Goal: Task Accomplishment & Management: Manage account settings

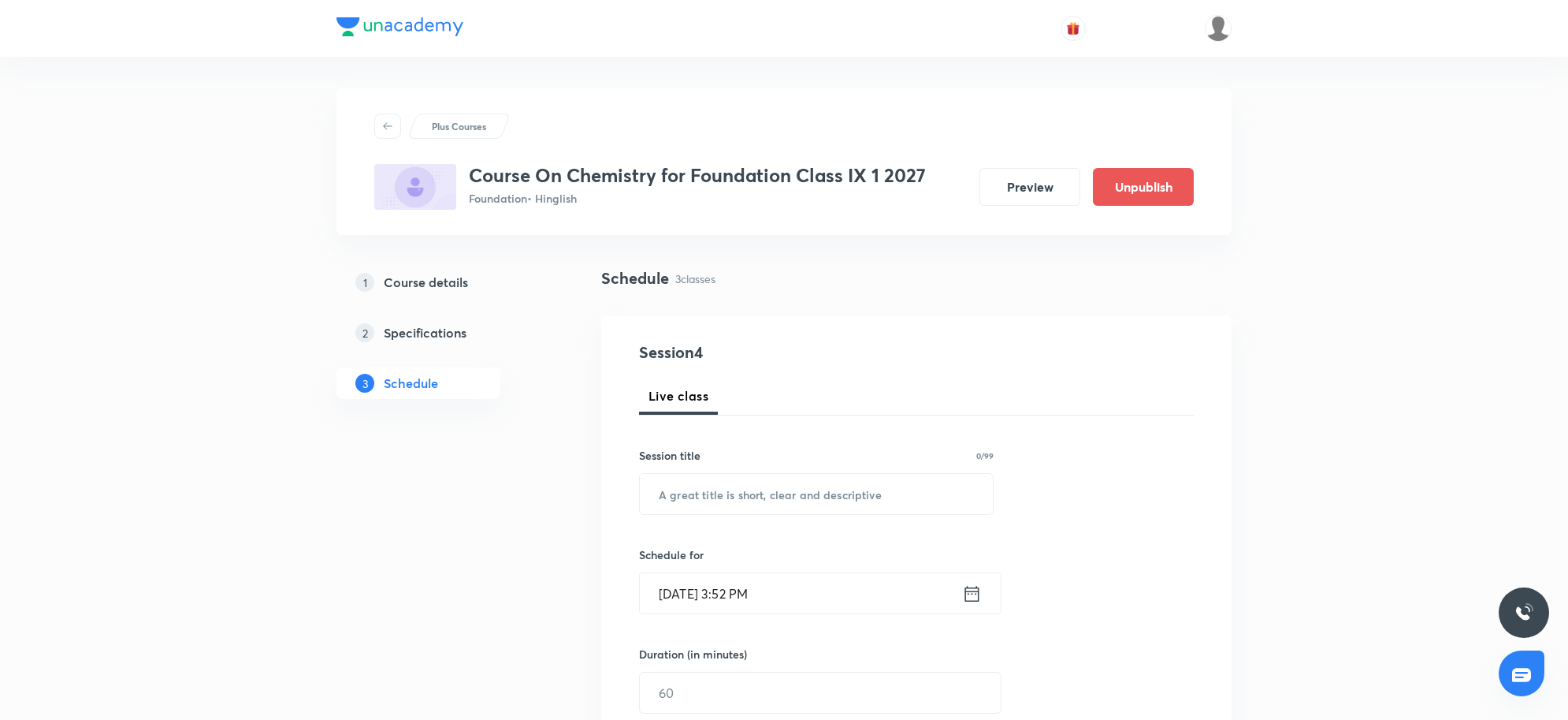
click at [413, 293] on link "1 Course details" at bounding box center [443, 282] width 214 height 31
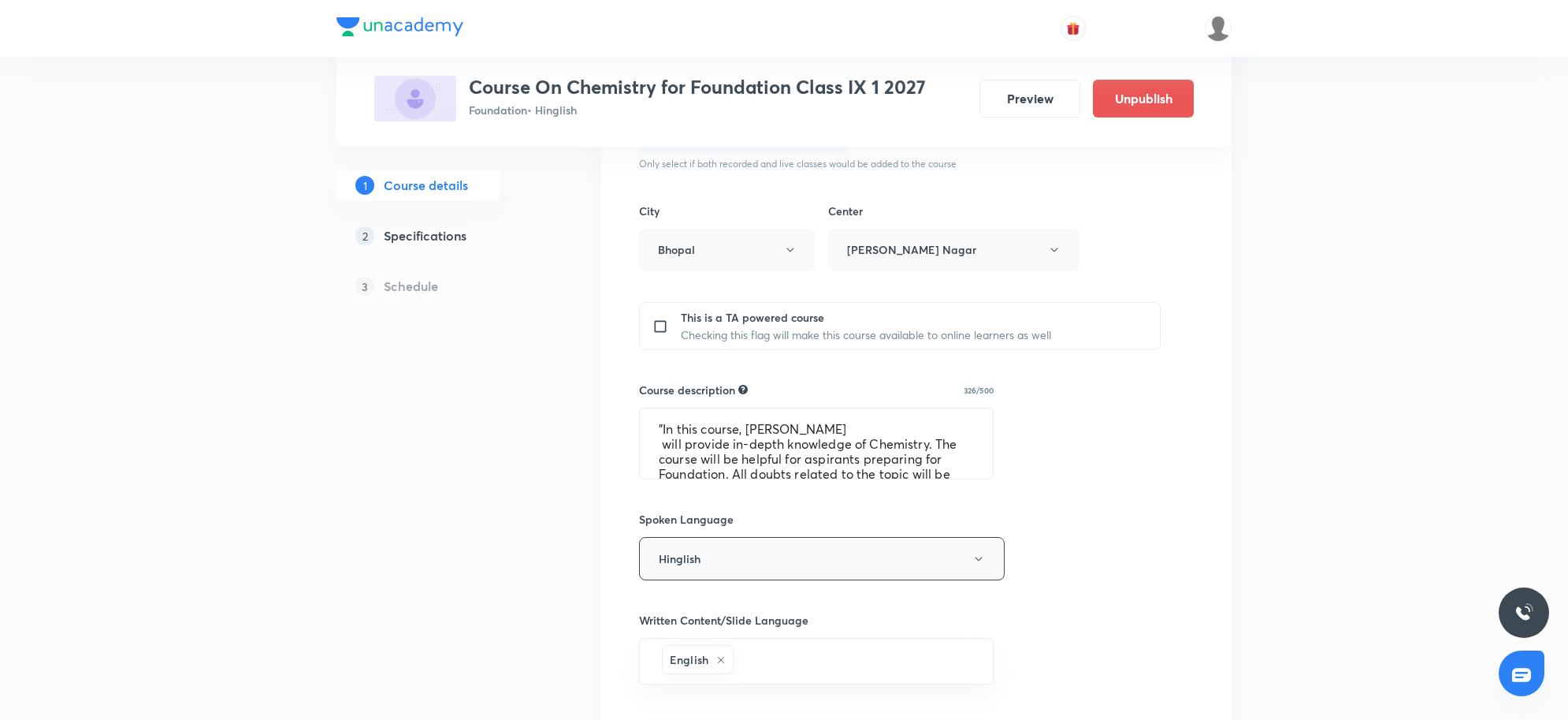
scroll to position [493, 0]
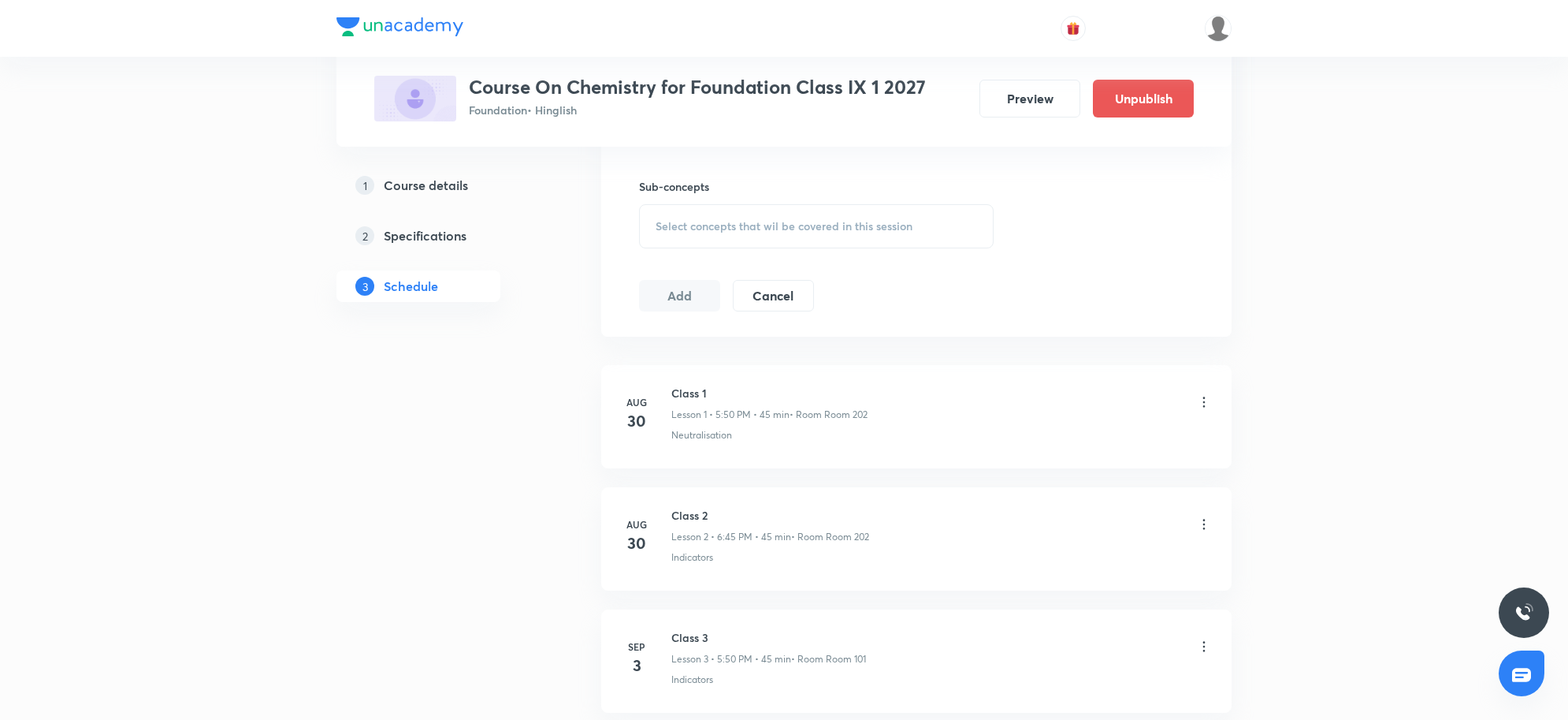
scroll to position [912, 0]
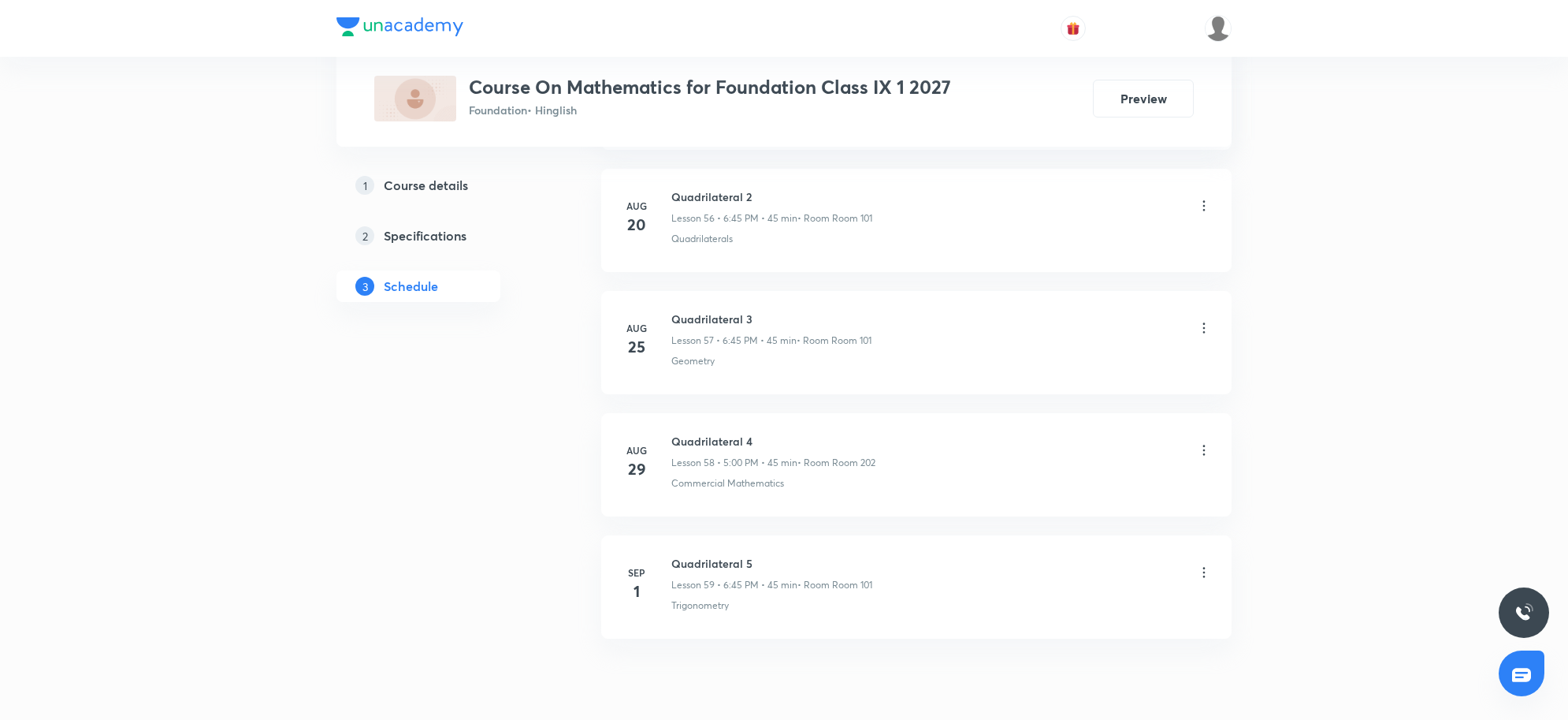
scroll to position [7773, 0]
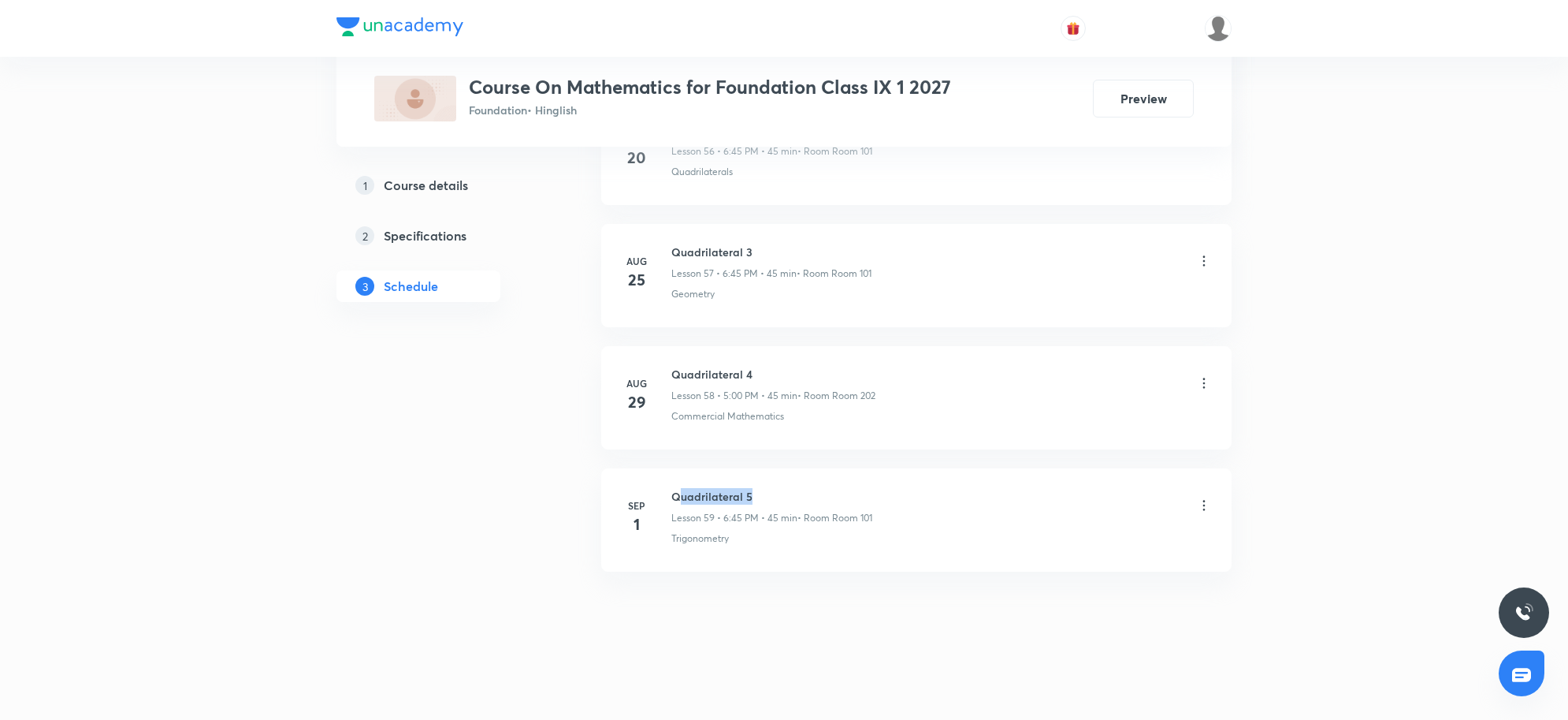
drag, startPoint x: 680, startPoint y: 494, endPoint x: 847, endPoint y: 499, distance: 167.1
click at [847, 499] on h6 "Quadrilateral 5" at bounding box center [771, 496] width 200 height 16
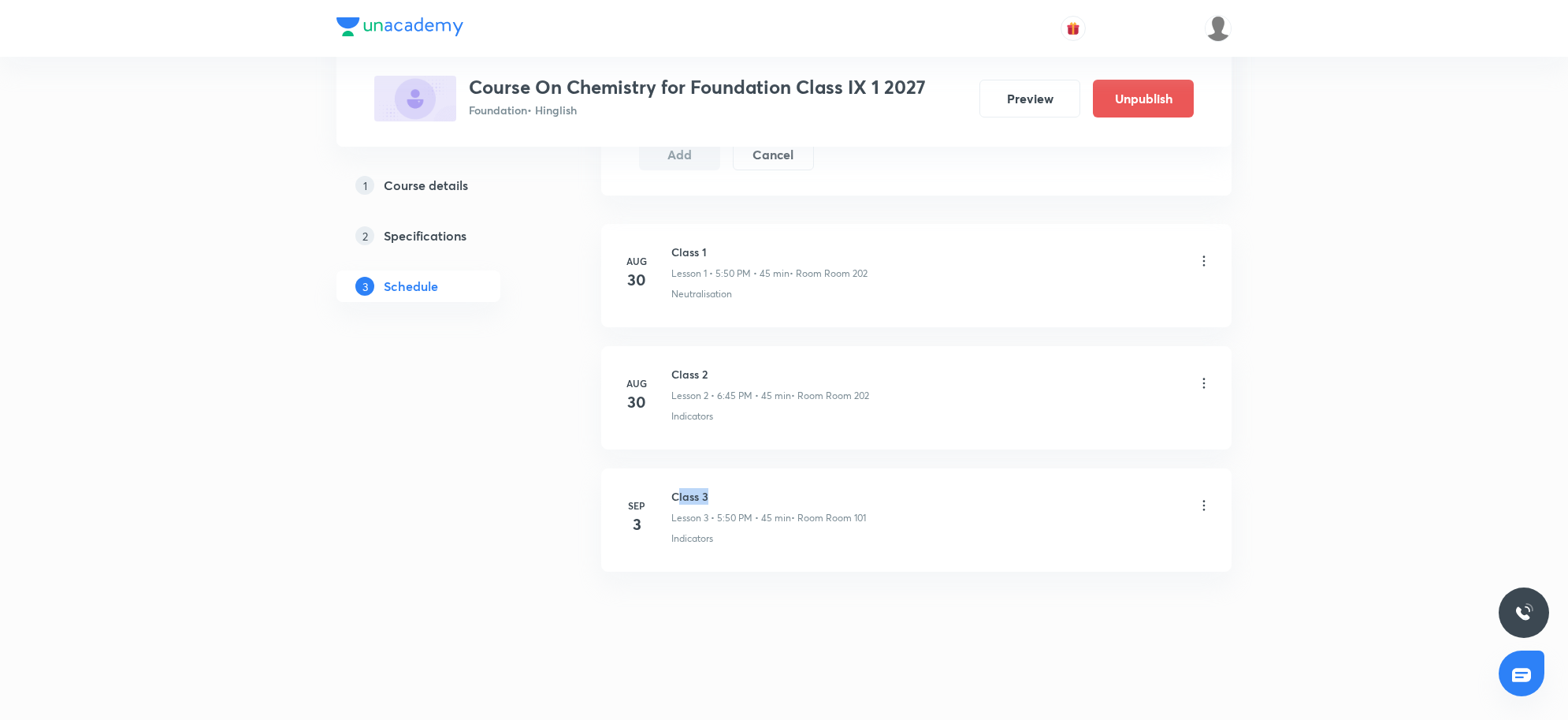
drag, startPoint x: 675, startPoint y: 494, endPoint x: 733, endPoint y: 497, distance: 58.1
click at [733, 497] on h6 "Class 3" at bounding box center [768, 496] width 194 height 16
click at [765, 553] on li "Sep 3 Class 3 Lesson 3 • 5:50 PM • 45 min • Room Room 101 Indicators" at bounding box center [916, 519] width 630 height 103
drag, startPoint x: 670, startPoint y: 495, endPoint x: 742, endPoint y: 490, distance: 72.2
click at [742, 490] on h6 "Class 3" at bounding box center [768, 496] width 194 height 16
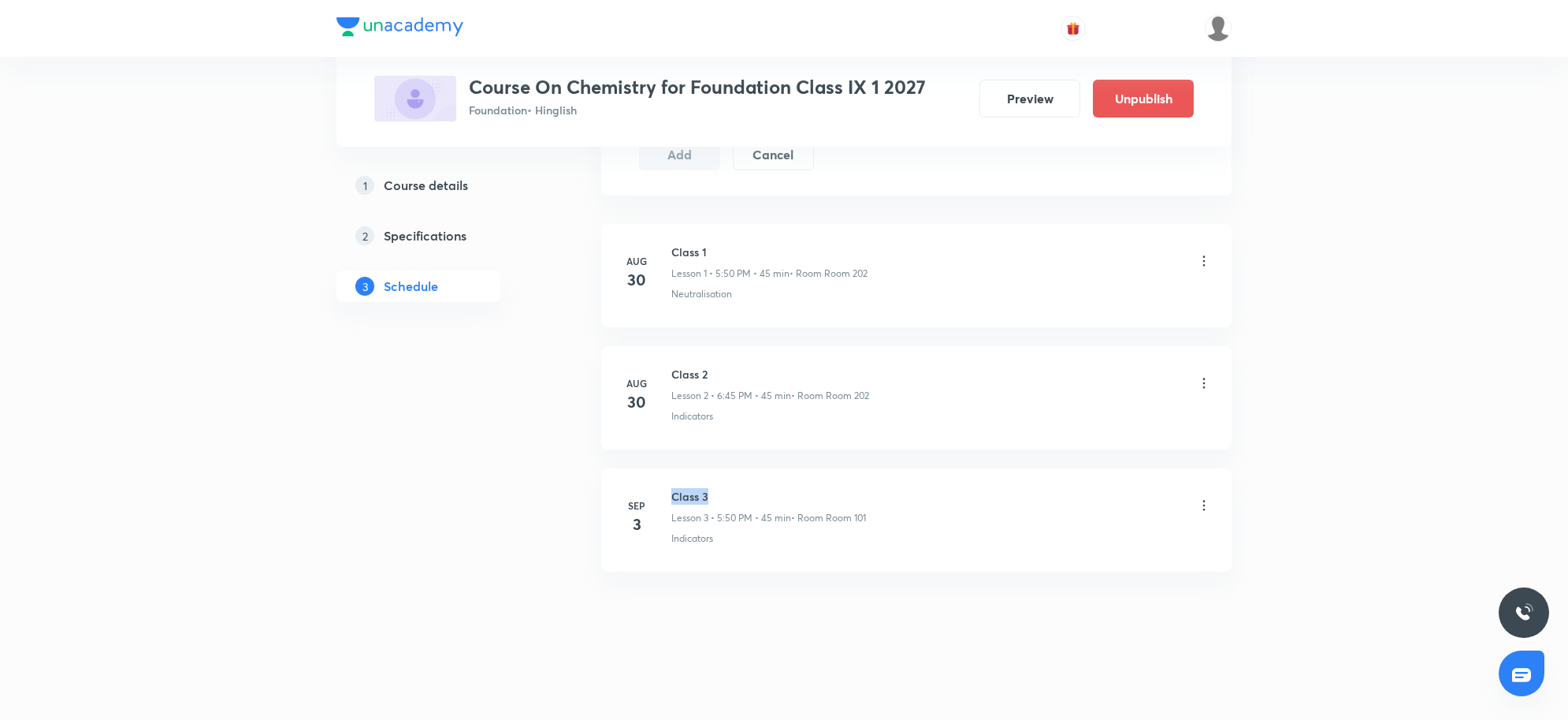
copy h6 "Class 3"
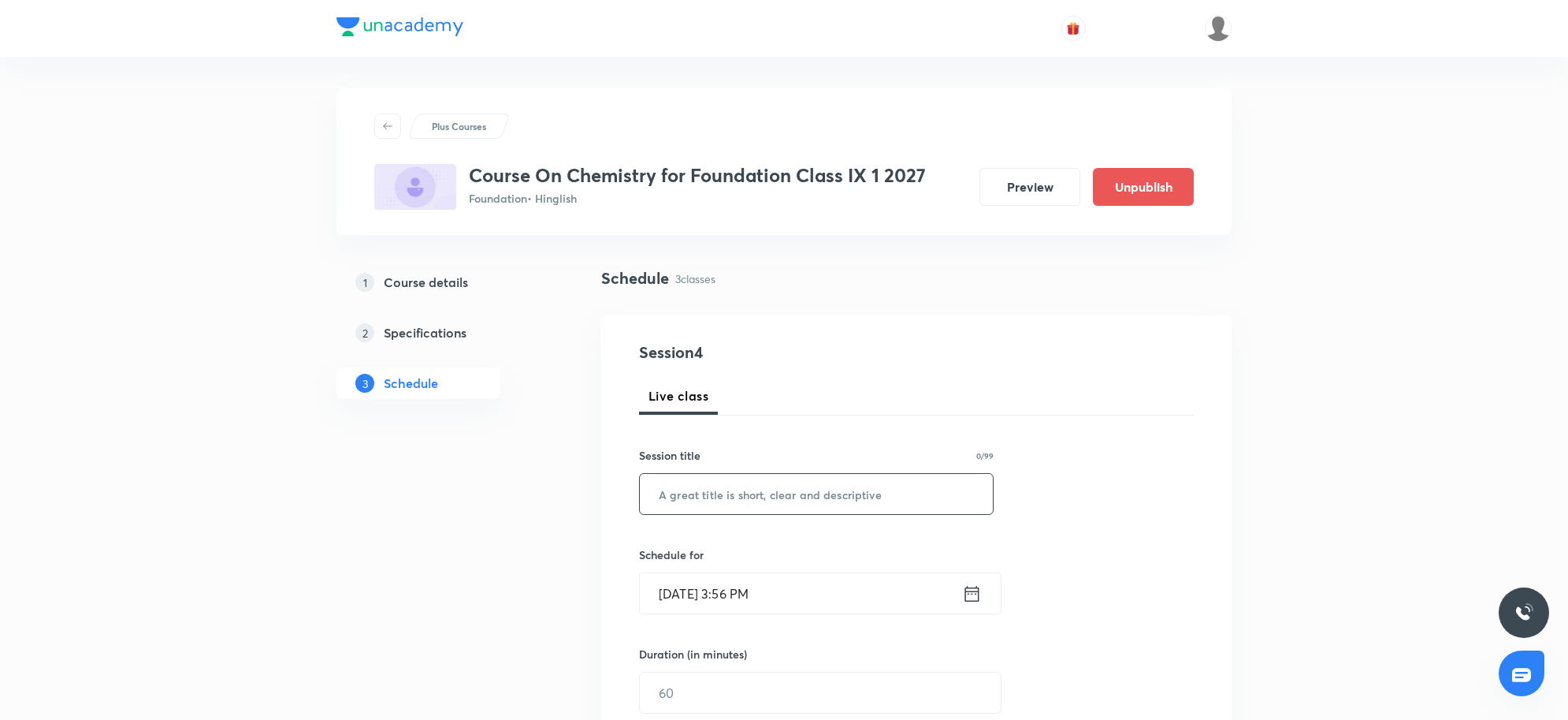
click at [853, 485] on input "text" at bounding box center [816, 493] width 353 height 40
paste input "Class 3"
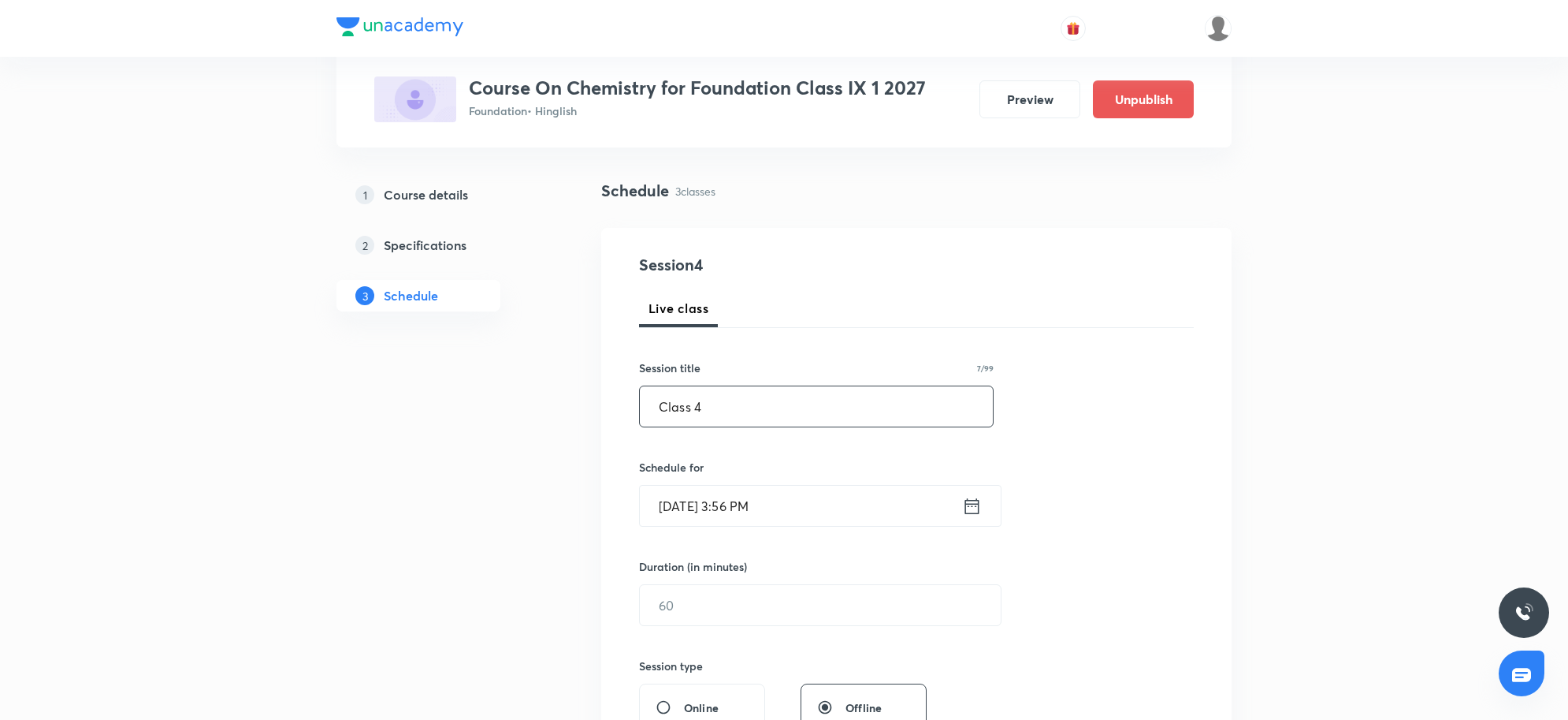
scroll to position [197, 0]
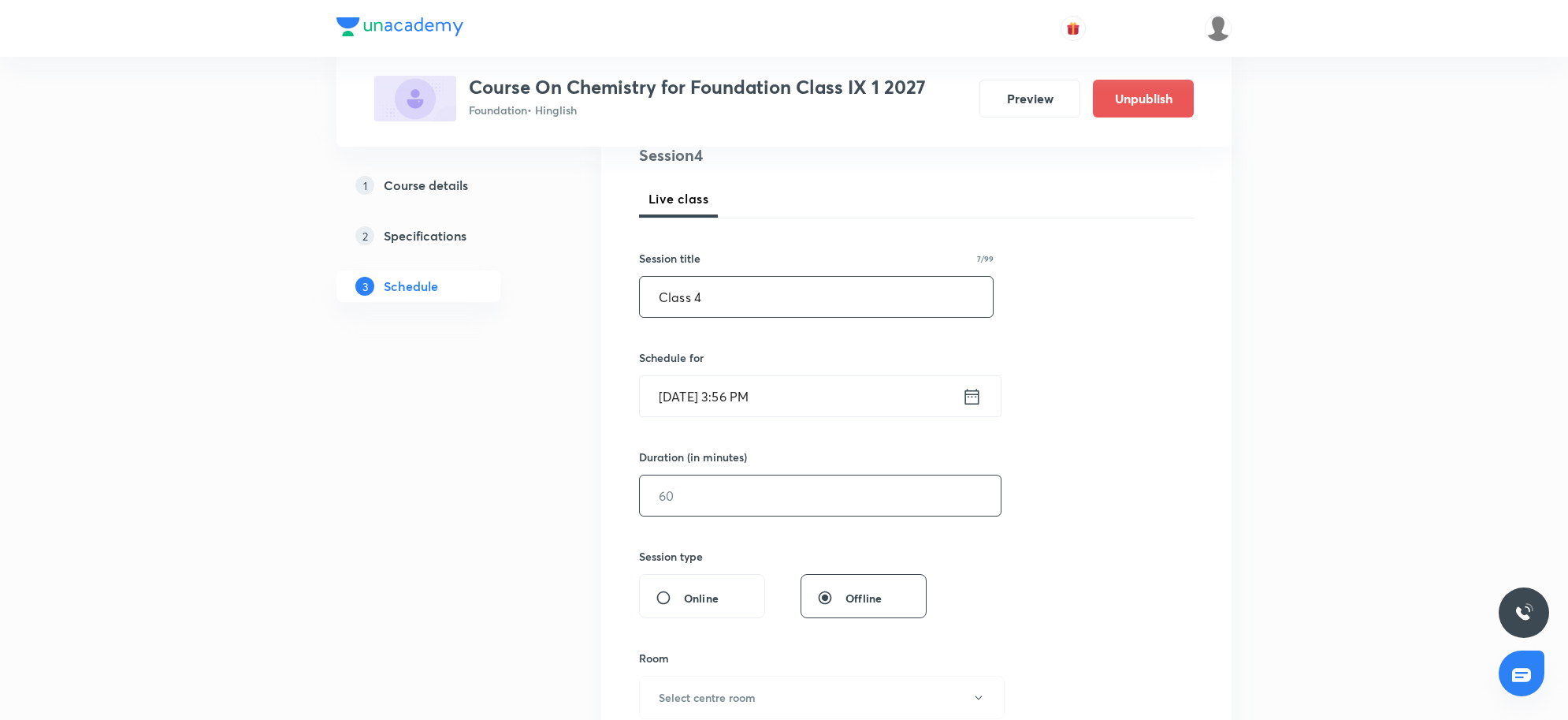
type input "Class 4"
click at [737, 499] on input "text" at bounding box center [820, 495] width 361 height 40
type input "45"
click at [743, 402] on input "Sep 3, 2025, 3:56 PM" at bounding box center [801, 396] width 322 height 40
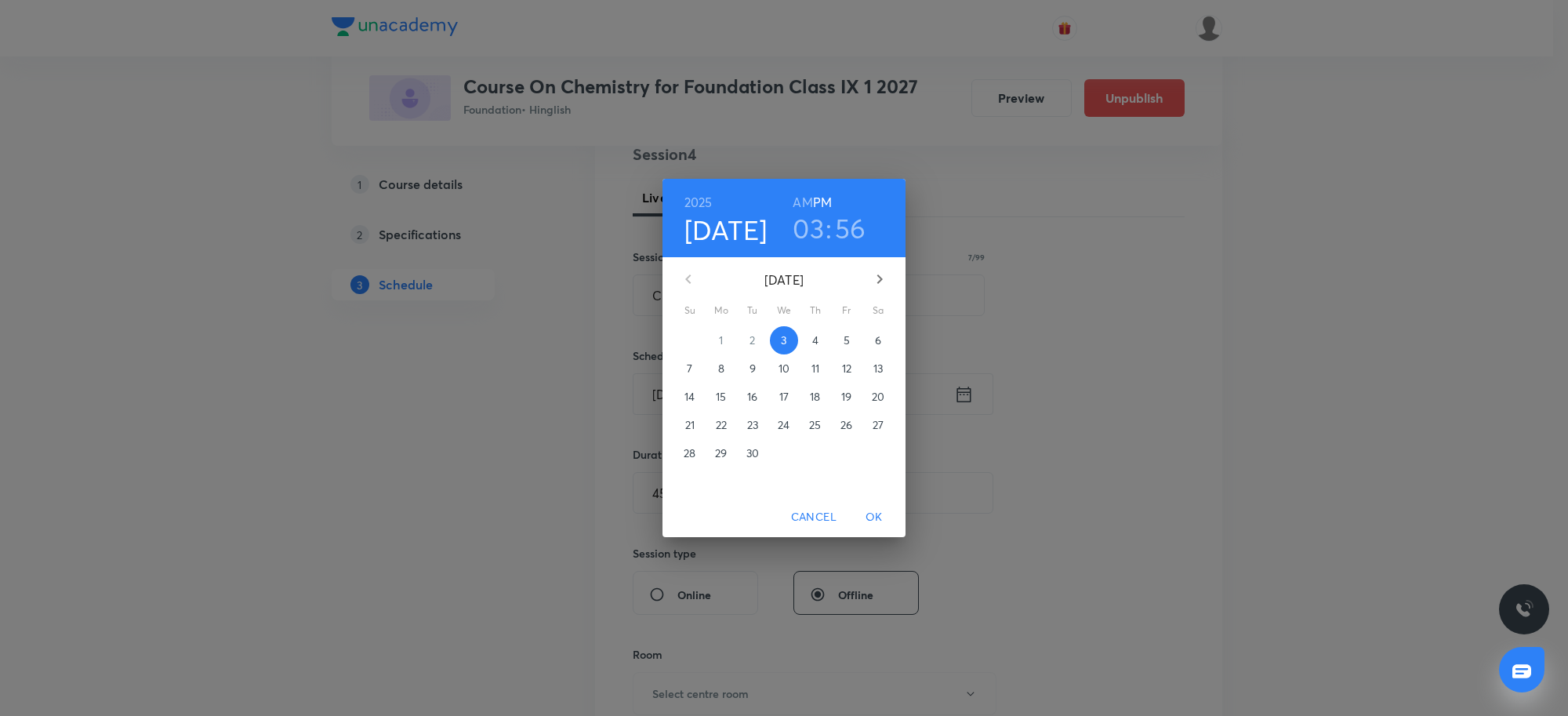
click at [810, 227] on h3 "03" at bounding box center [808, 228] width 31 height 33
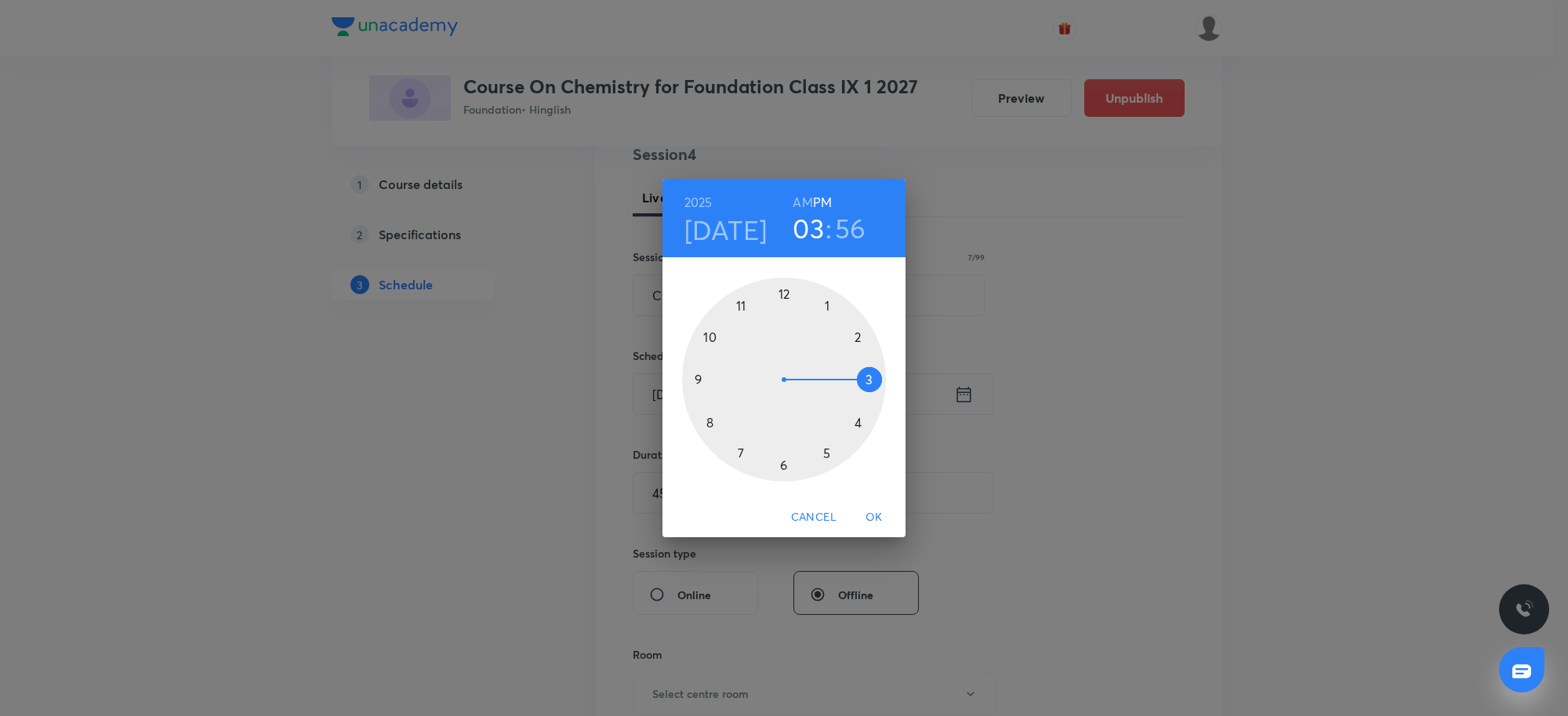
click at [789, 464] on div at bounding box center [784, 379] width 204 height 204
click at [696, 380] on div at bounding box center [784, 379] width 204 height 204
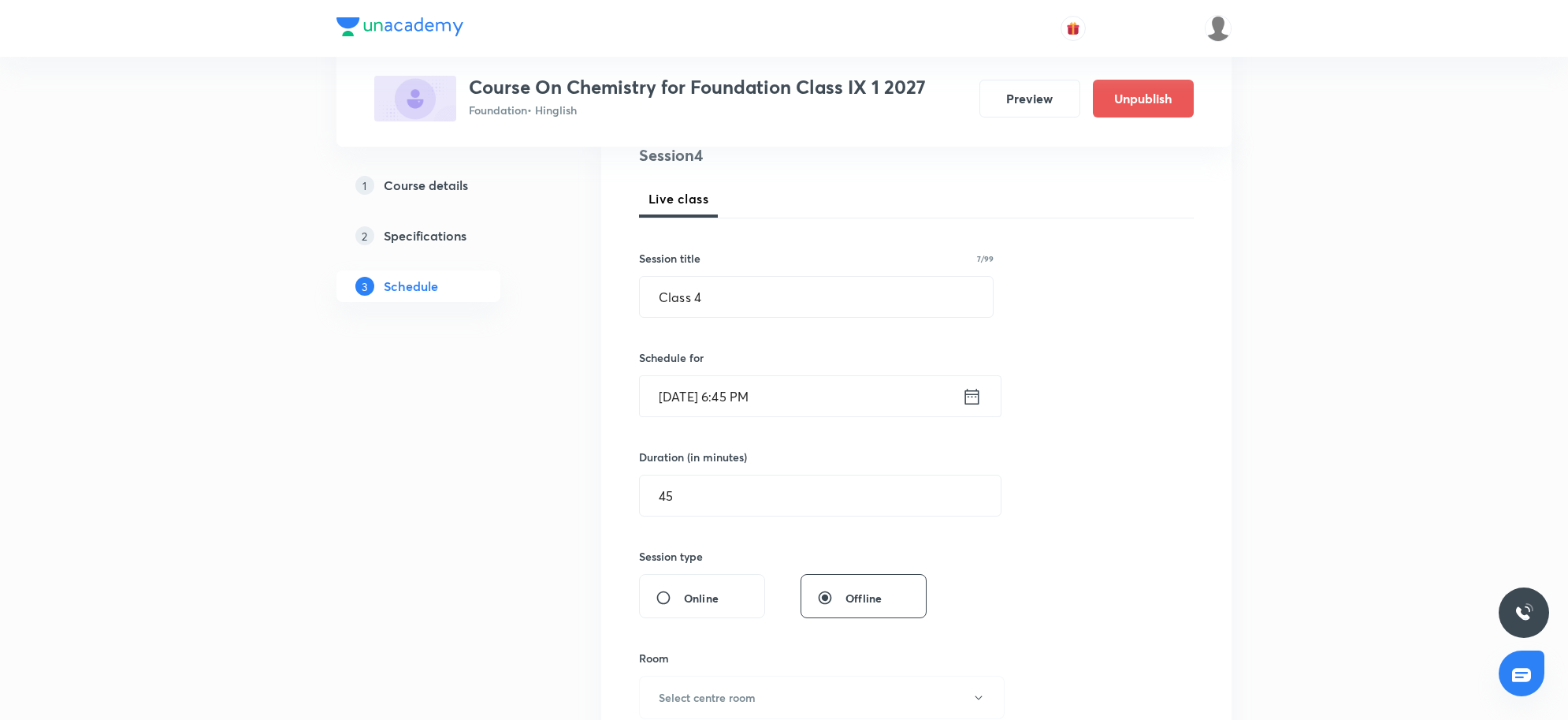
click at [819, 406] on input "[DATE] 6:45 PM" at bounding box center [801, 396] width 322 height 40
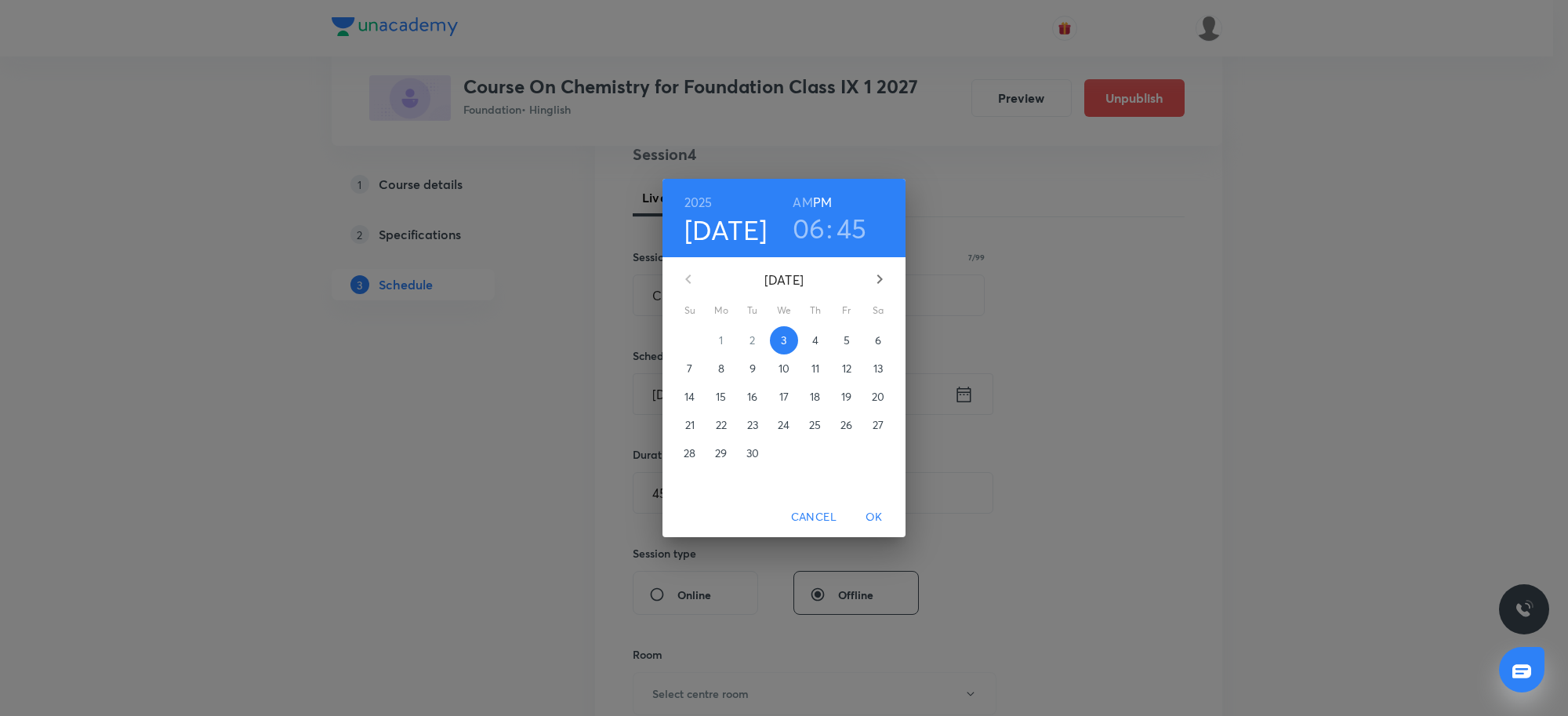
click at [1174, 432] on div "2025 Sep 3 06 : 45 AM PM September 2025 Su Mo Tu We Th Fr Sa 31 1 2 3 4 5 6 7 8…" at bounding box center [784, 358] width 1568 height 716
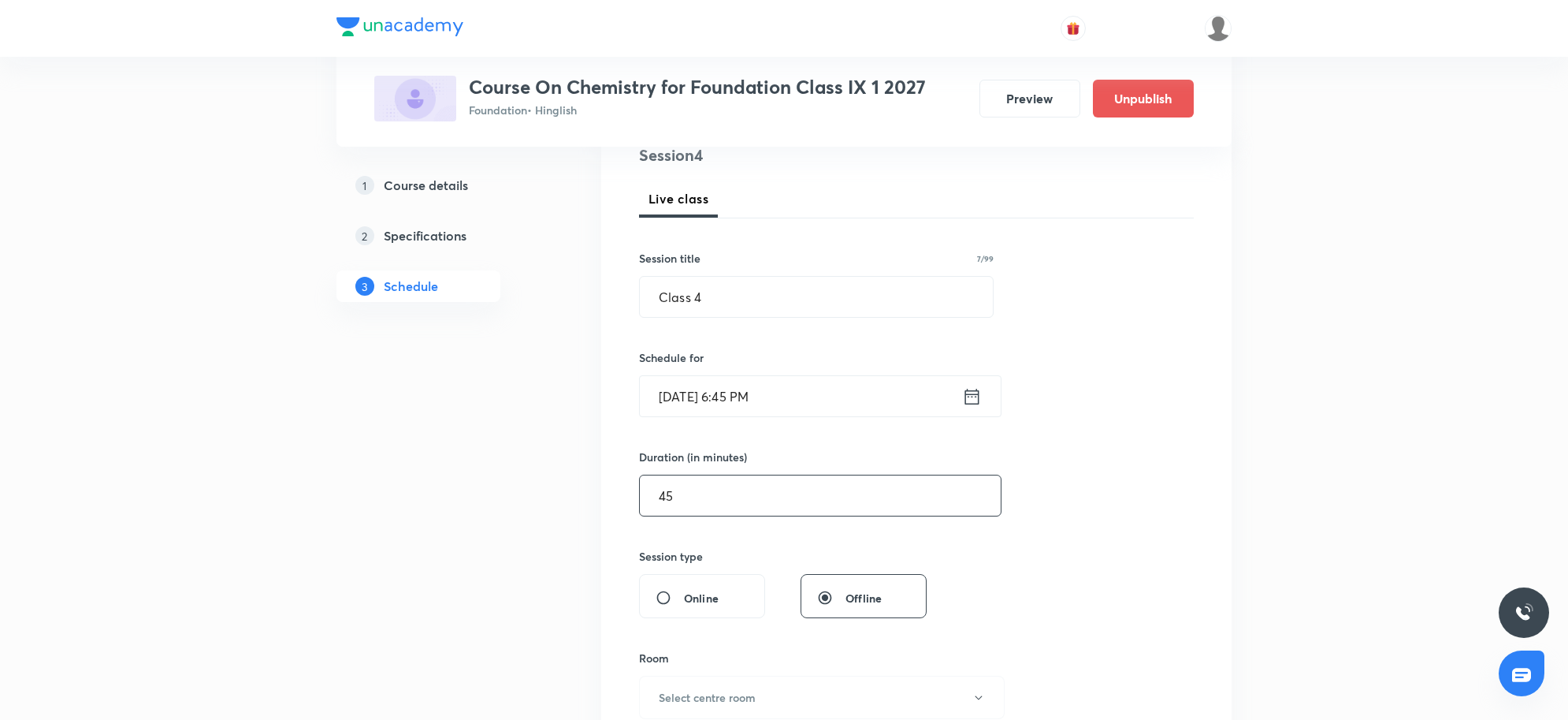
click at [768, 505] on input "45" at bounding box center [820, 495] width 361 height 40
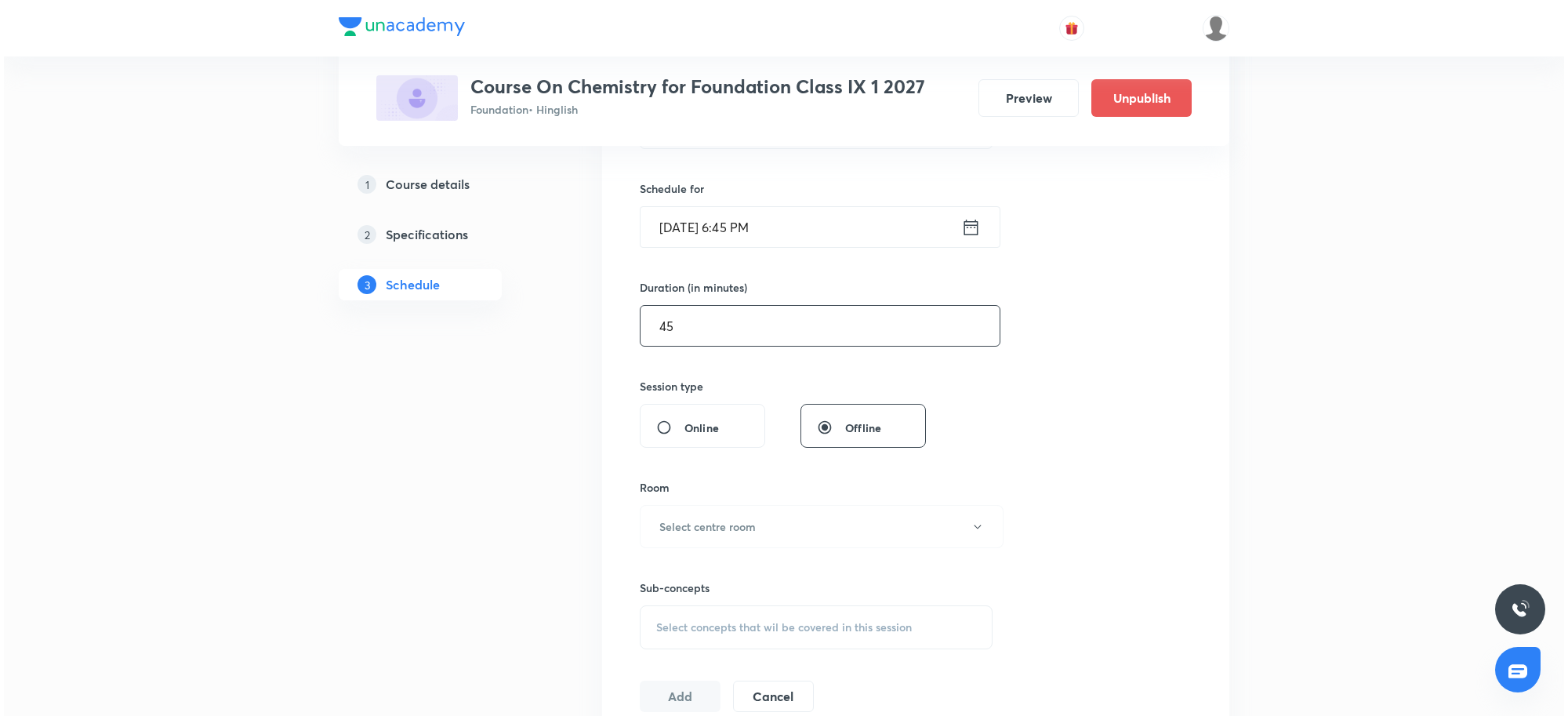
scroll to position [392, 0]
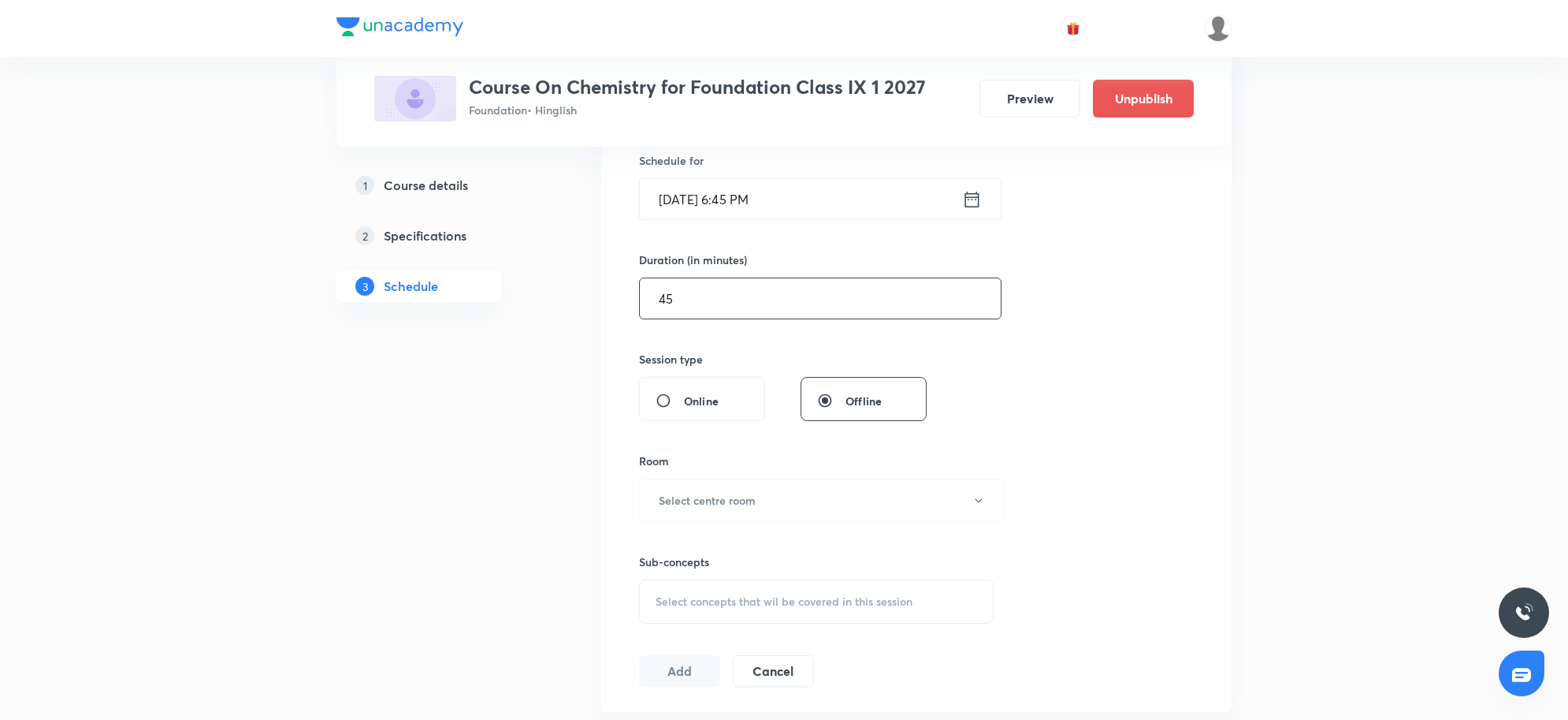
click at [768, 505] on button "Select centre room" at bounding box center [822, 500] width 365 height 43
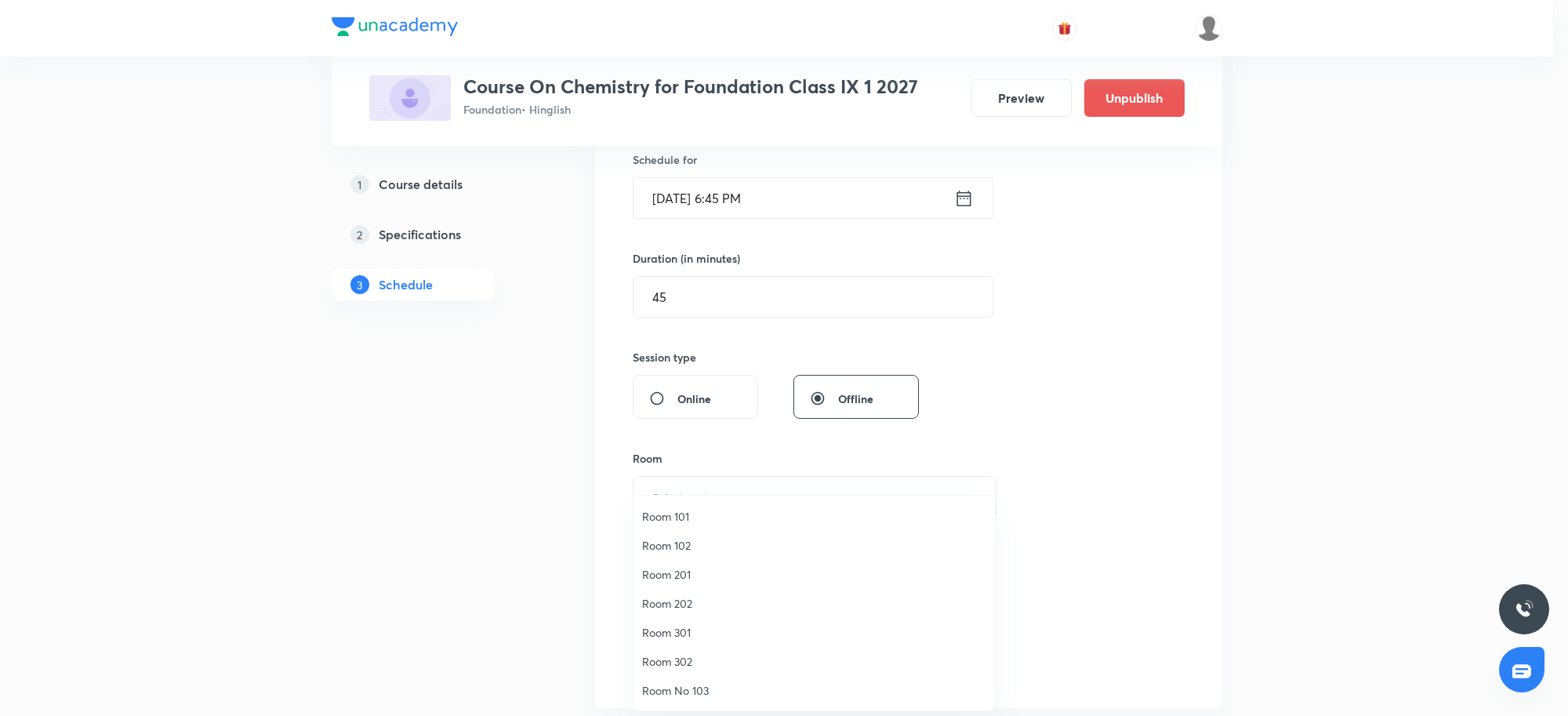
click at [1141, 507] on div at bounding box center [784, 358] width 1568 height 716
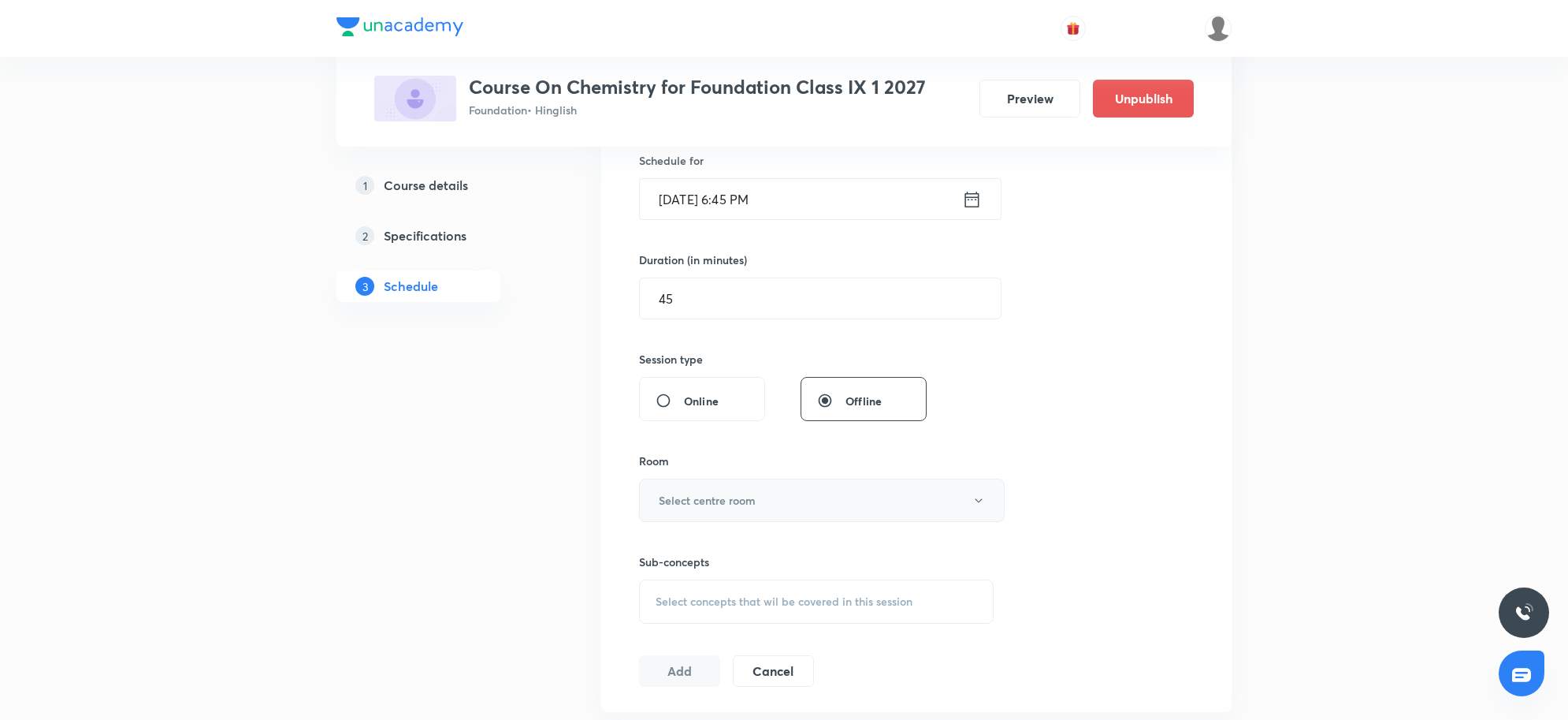
click at [703, 502] on h6 "Select centre room" at bounding box center [707, 500] width 97 height 16
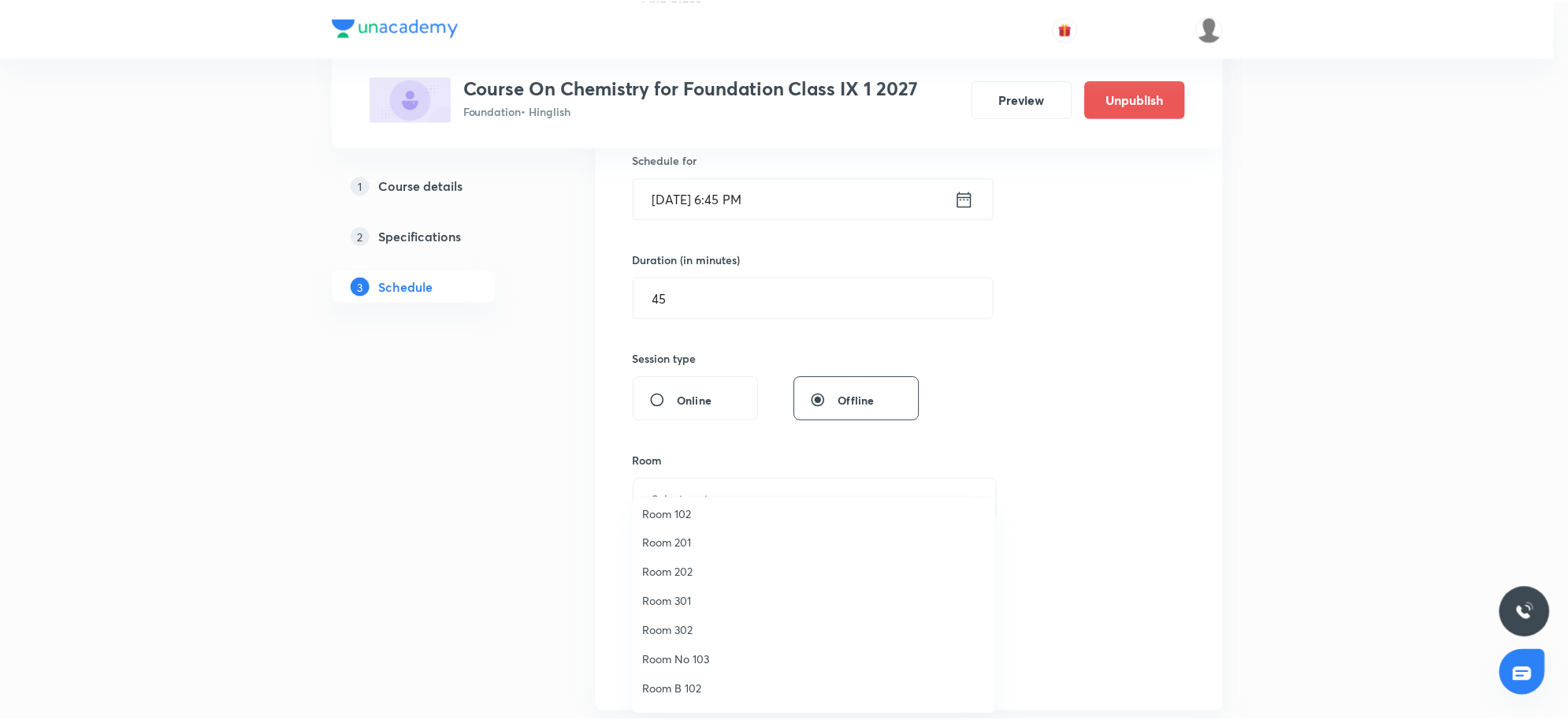
scroll to position [0, 0]
drag, startPoint x: 686, startPoint y: 527, endPoint x: 684, endPoint y: 517, distance: 10.2
click at [686, 526] on span "Room 101" at bounding box center [818, 519] width 345 height 16
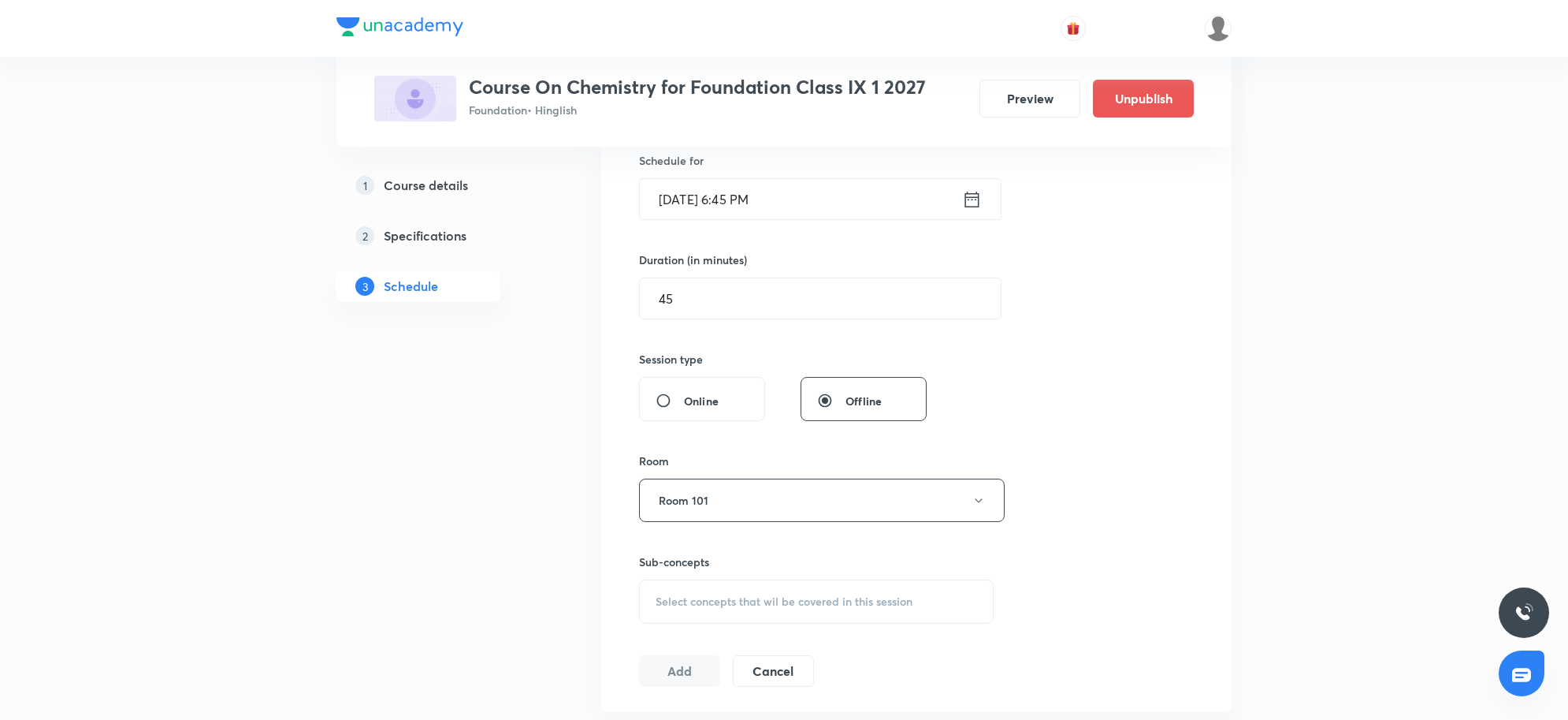
click at [1009, 469] on div "Session 4 Live class Session title 7/99 Class 4 ​ Schedule for Sep 3, 2025, 6:4…" at bounding box center [916, 316] width 555 height 741
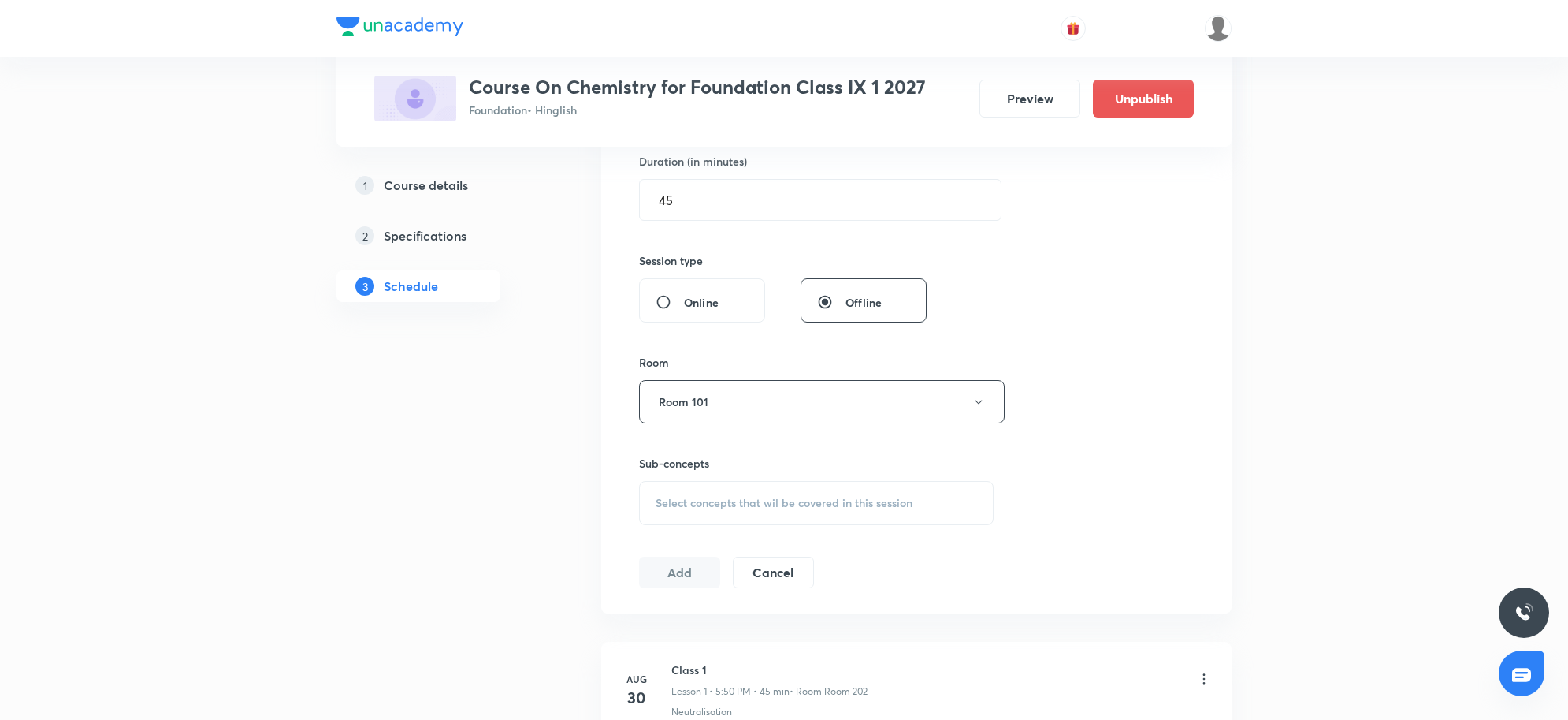
click at [774, 501] on span "Select concepts that wil be covered in this session" at bounding box center [783, 503] width 257 height 13
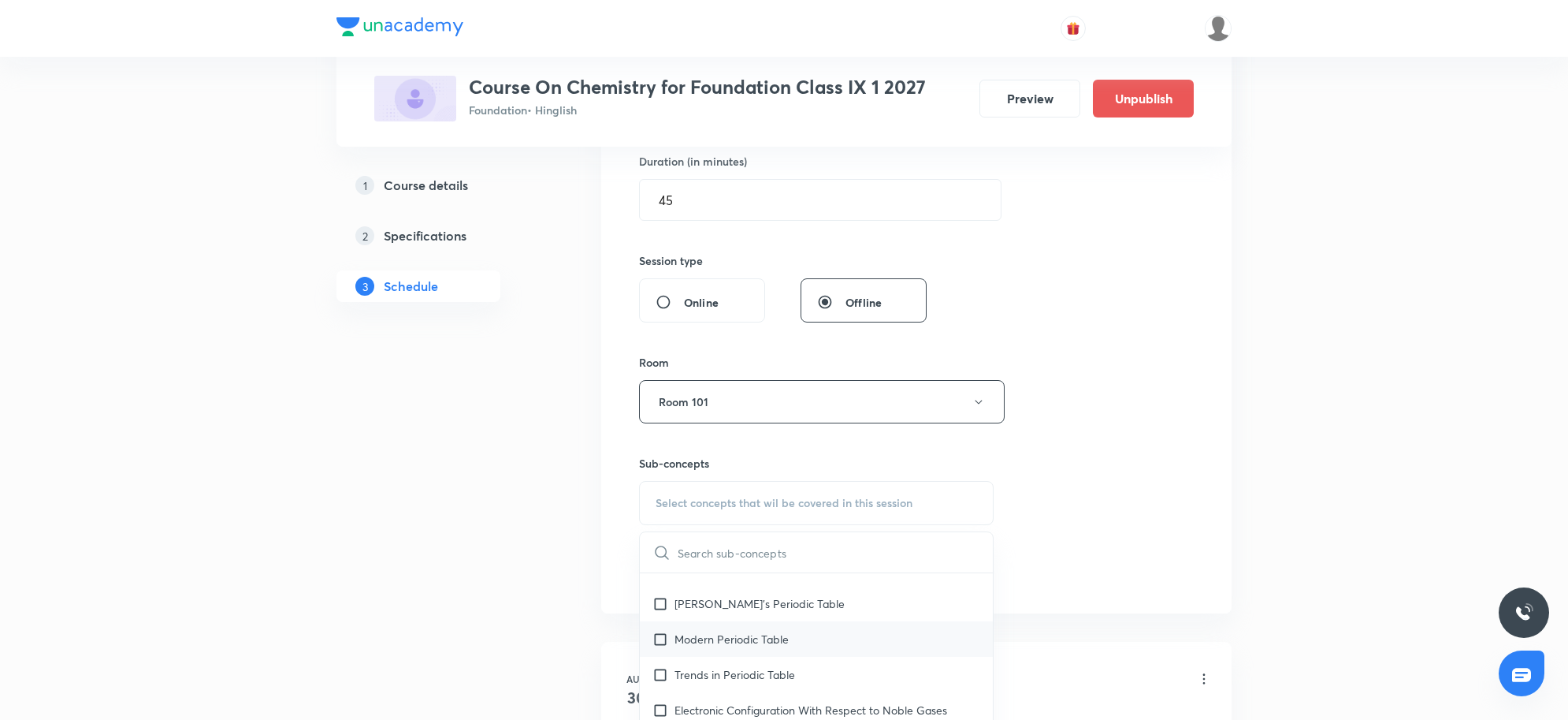
click at [796, 637] on div "Modern Periodic Table" at bounding box center [816, 639] width 353 height 36
checkbox input "true"
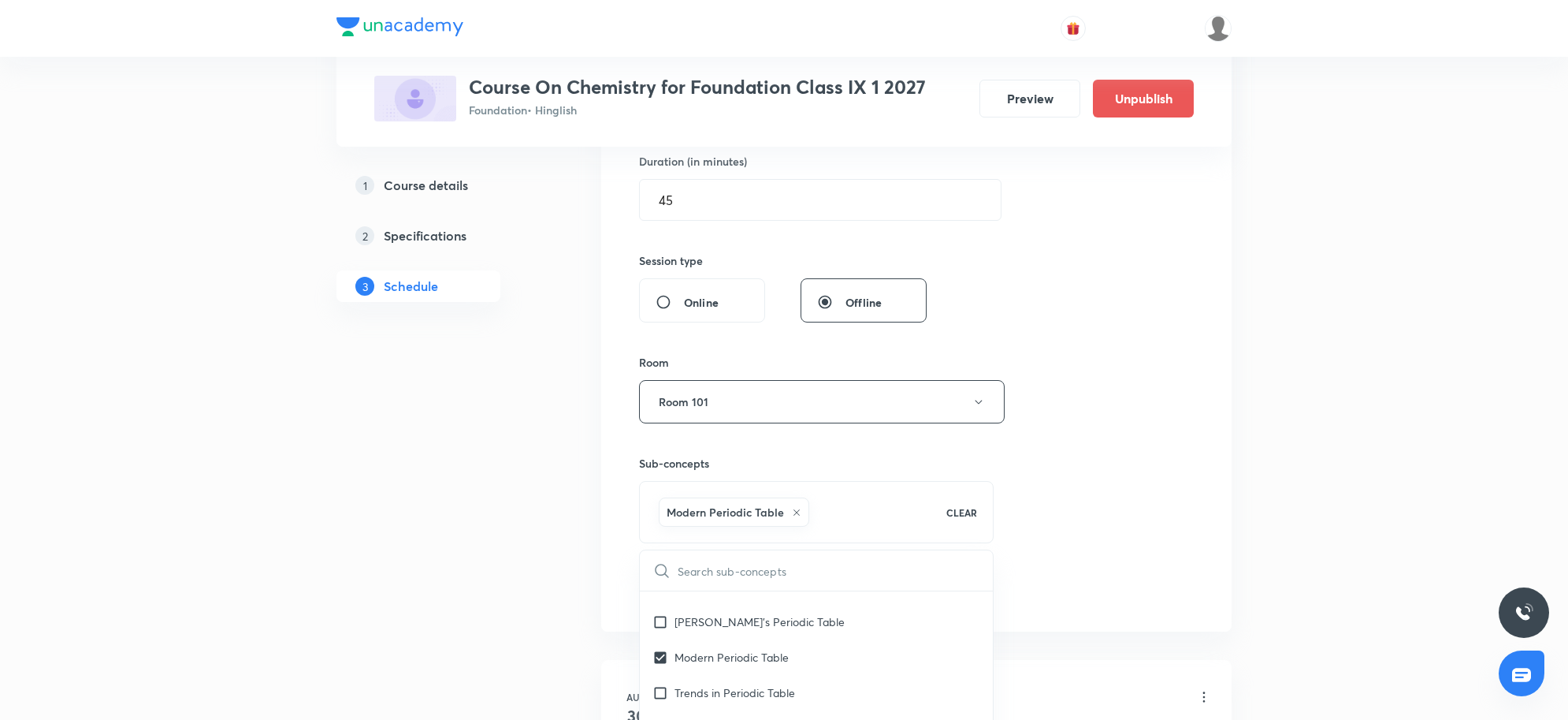
click at [1276, 497] on div "Plus Courses Course On Chemistry for Foundation Class IX 1 2027 Foundation • Hi…" at bounding box center [784, 331] width 1568 height 1649
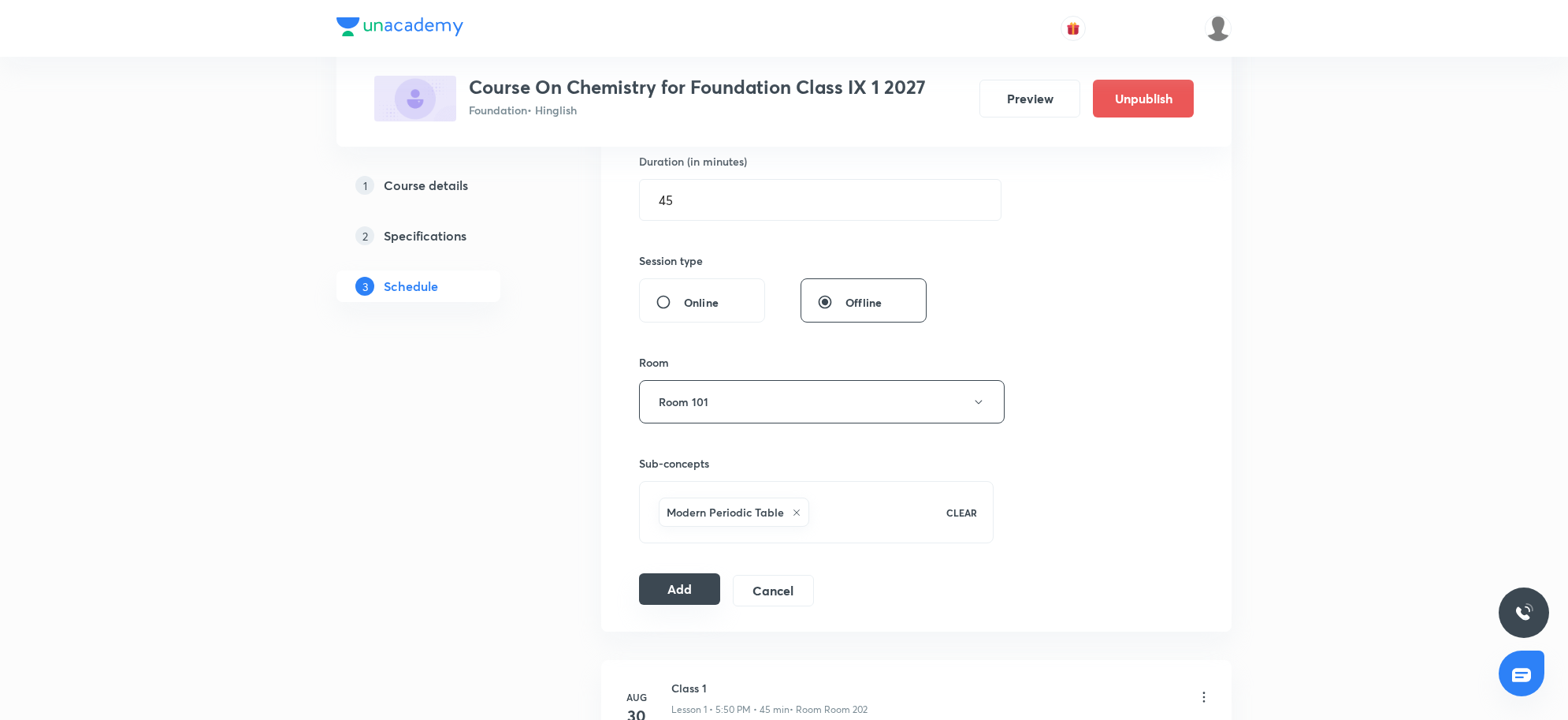
click at [672, 596] on button "Add" at bounding box center [679, 588] width 81 height 31
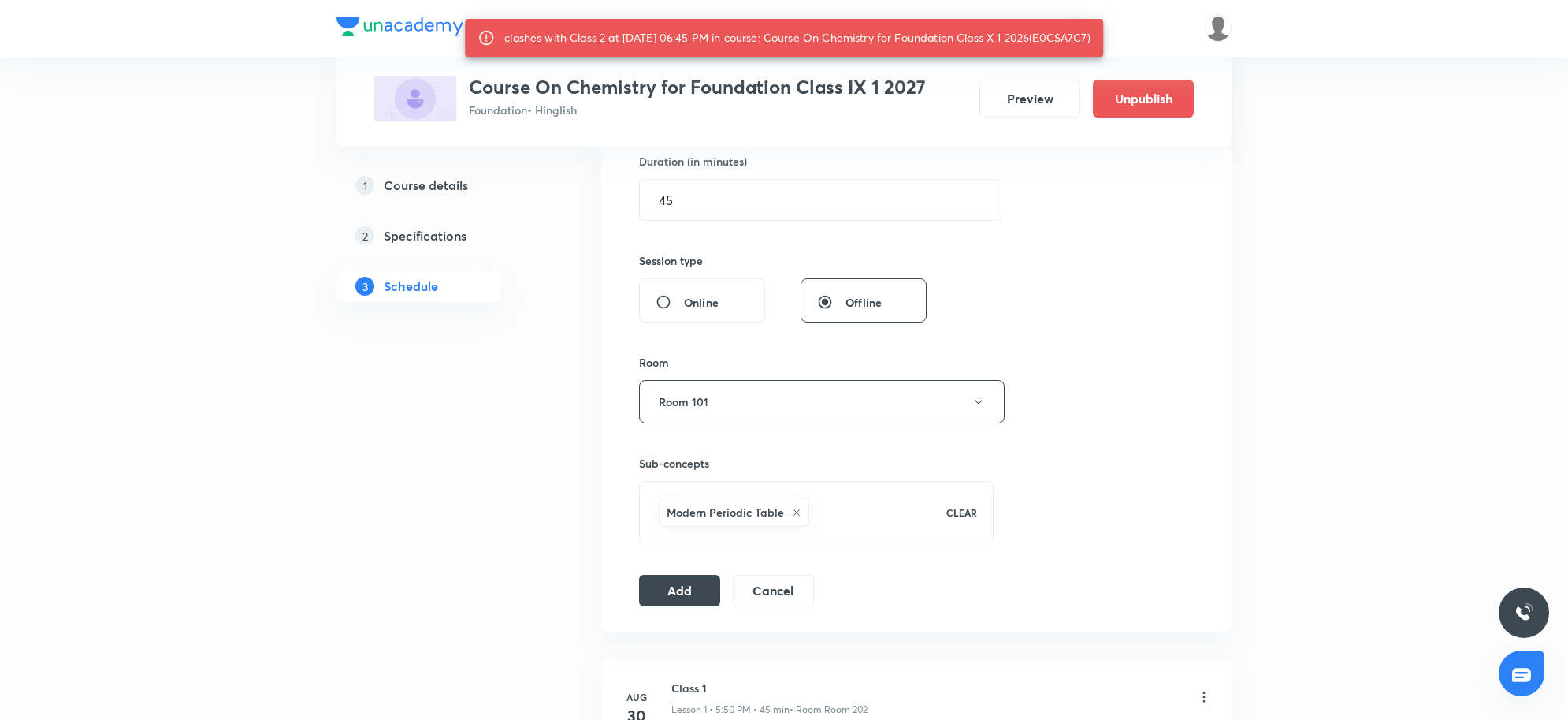
drag, startPoint x: 1018, startPoint y: 40, endPoint x: 1099, endPoint y: 39, distance: 81.0
click at [1090, 39] on div "clashes with Class 2 at 03 Sep 2025 06:45 PM in course: Course On Chemistry for…" at bounding box center [797, 38] width 586 height 29
click at [1139, 152] on div "Session 4 Live class Session title 7/99 Class 4 ​ Schedule for Sep 3, 2025, 6:4…" at bounding box center [916, 227] width 555 height 759
drag, startPoint x: 1050, startPoint y: 36, endPoint x: 1080, endPoint y: 36, distance: 30.0
click at [1082, 36] on div "clashes with Class 2 at 03 Sep 2025 06:45 PM in course: Course On Chemistry for…" at bounding box center [797, 38] width 586 height 29
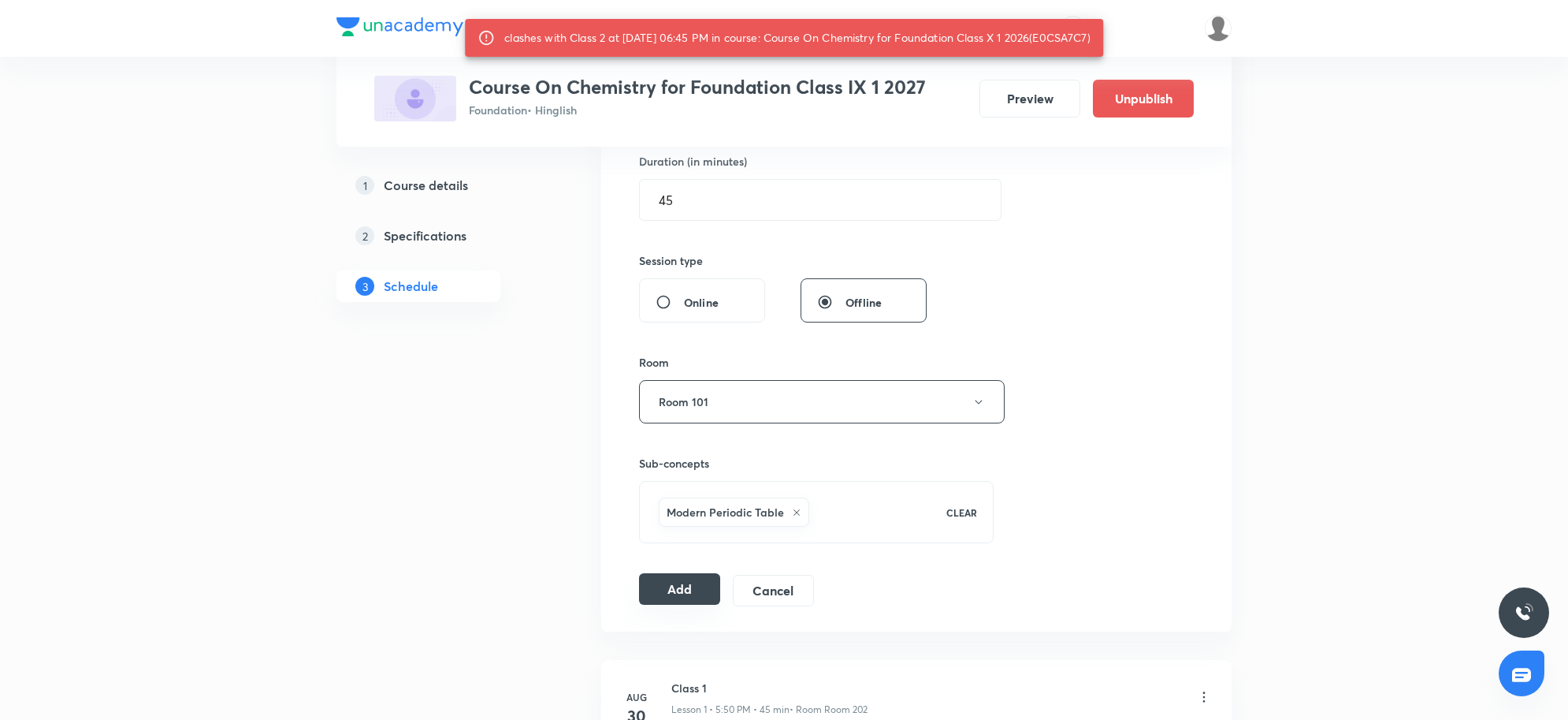
click at [683, 601] on button "Add" at bounding box center [679, 588] width 81 height 31
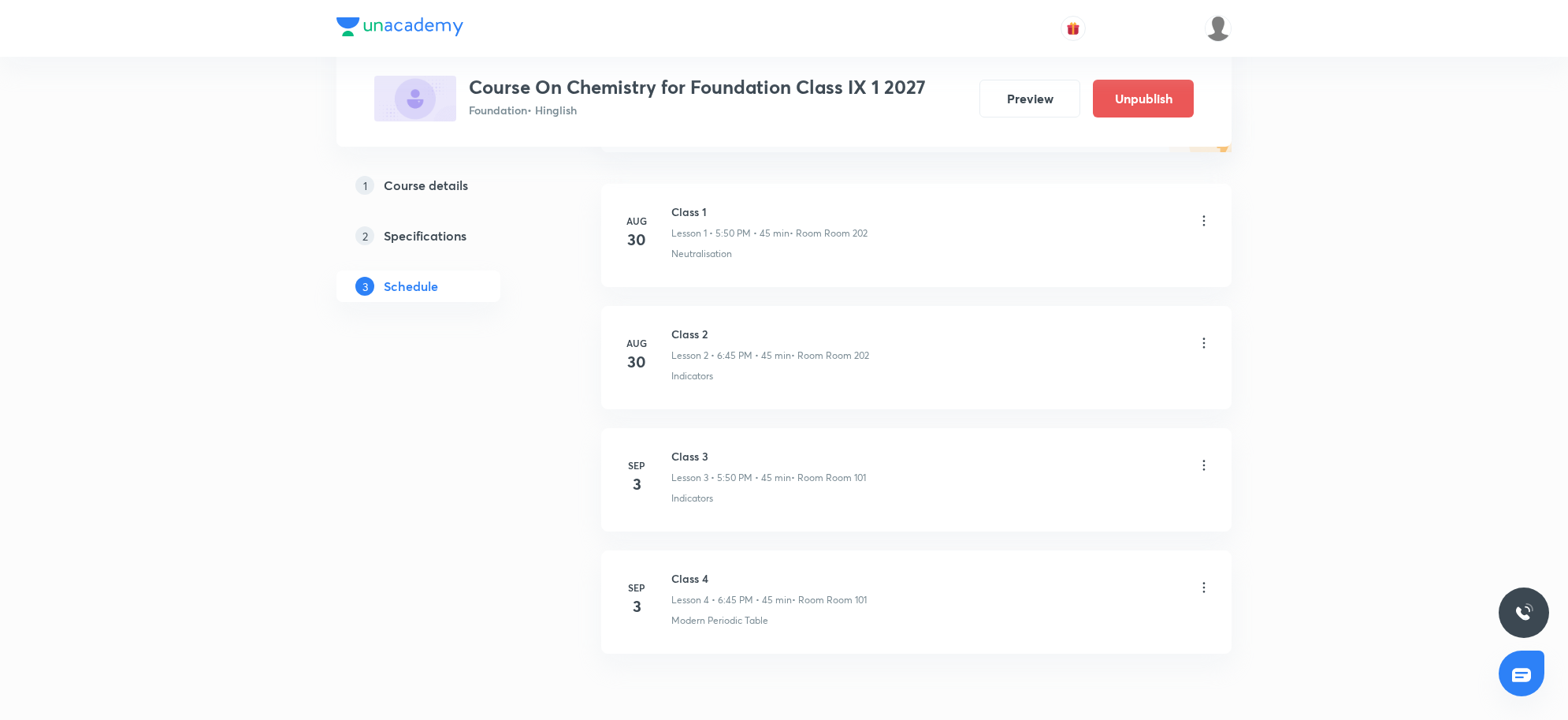
scroll to position [308, 0]
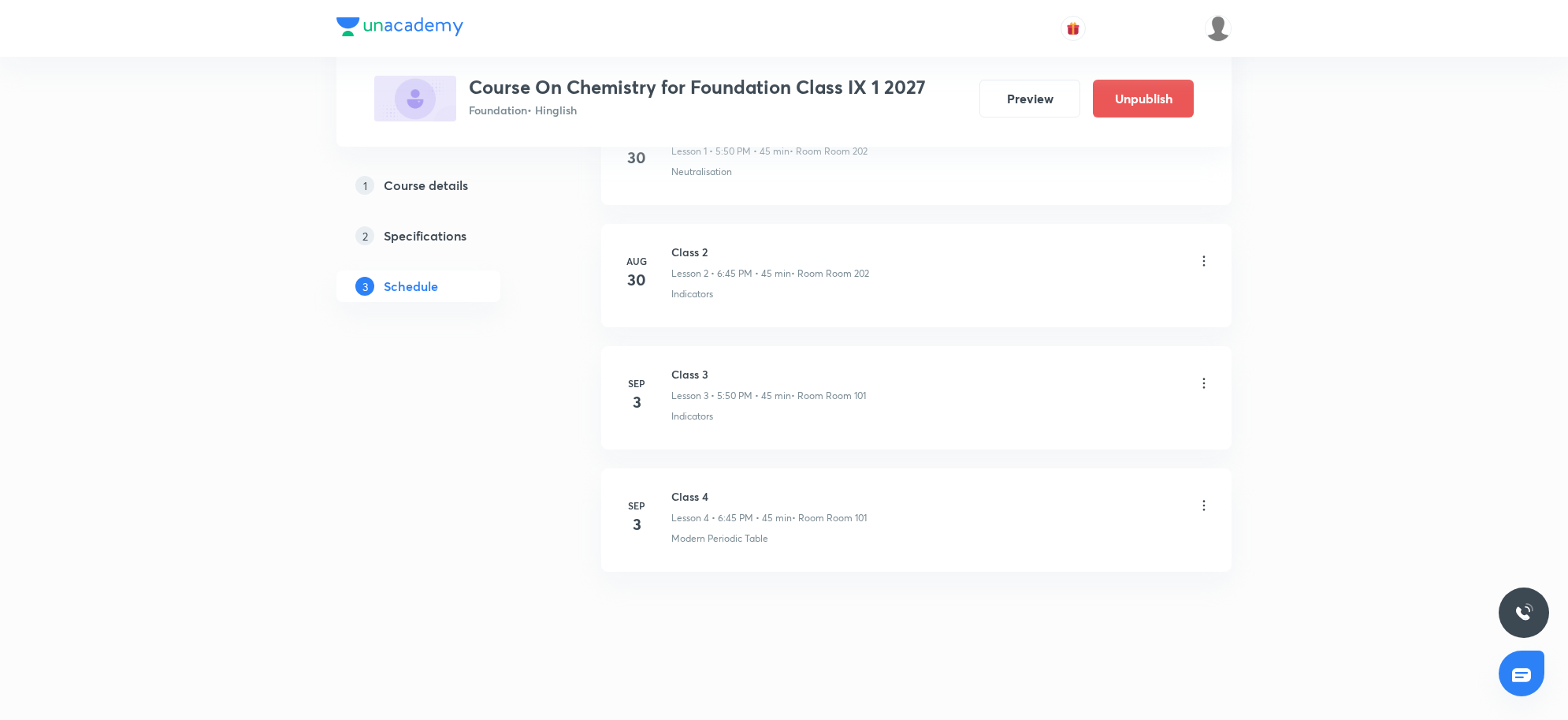
click at [884, 617] on div "Schedule 4 classes Add new session Aug 30 Class 1 Lesson 1 • 5:50 PM • 45 min •…" at bounding box center [916, 324] width 630 height 733
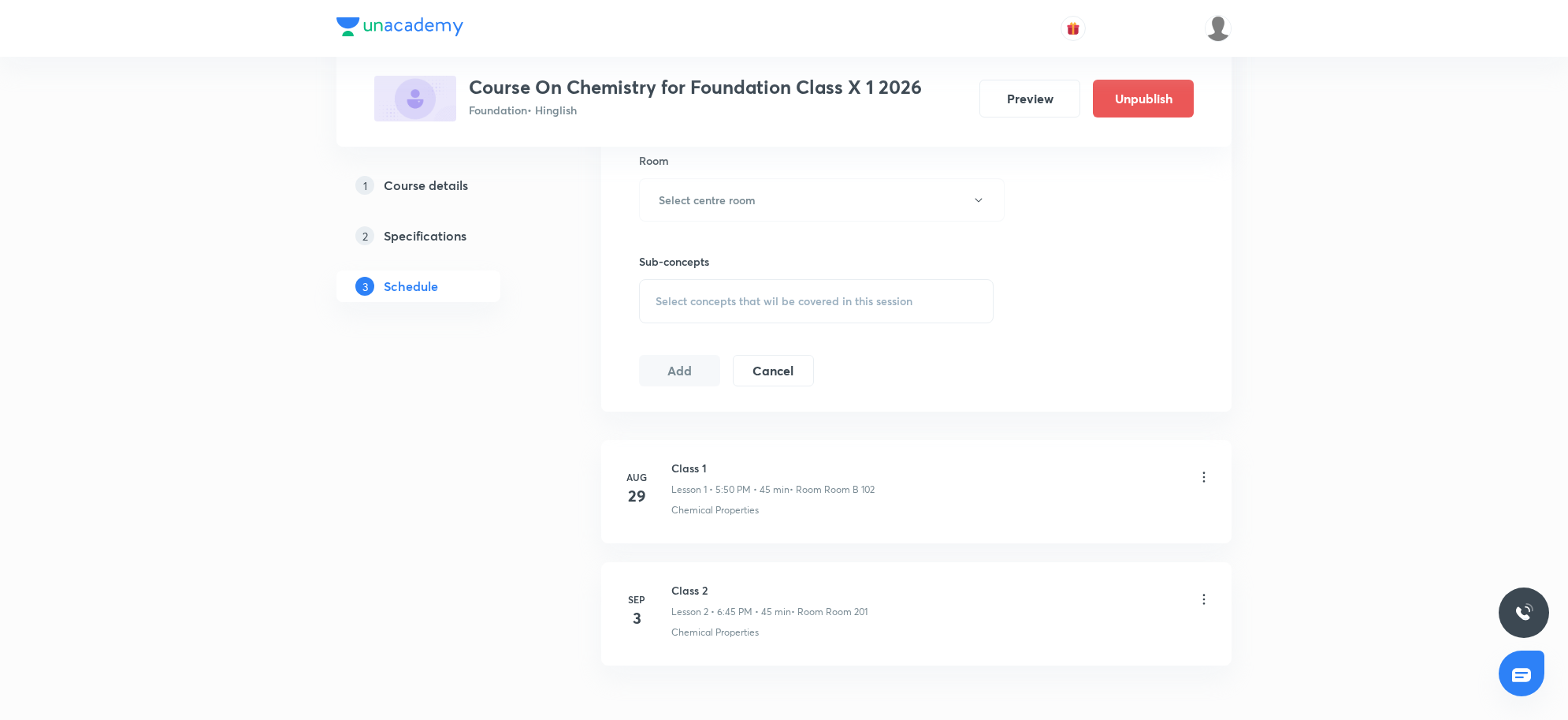
scroll to position [790, 0]
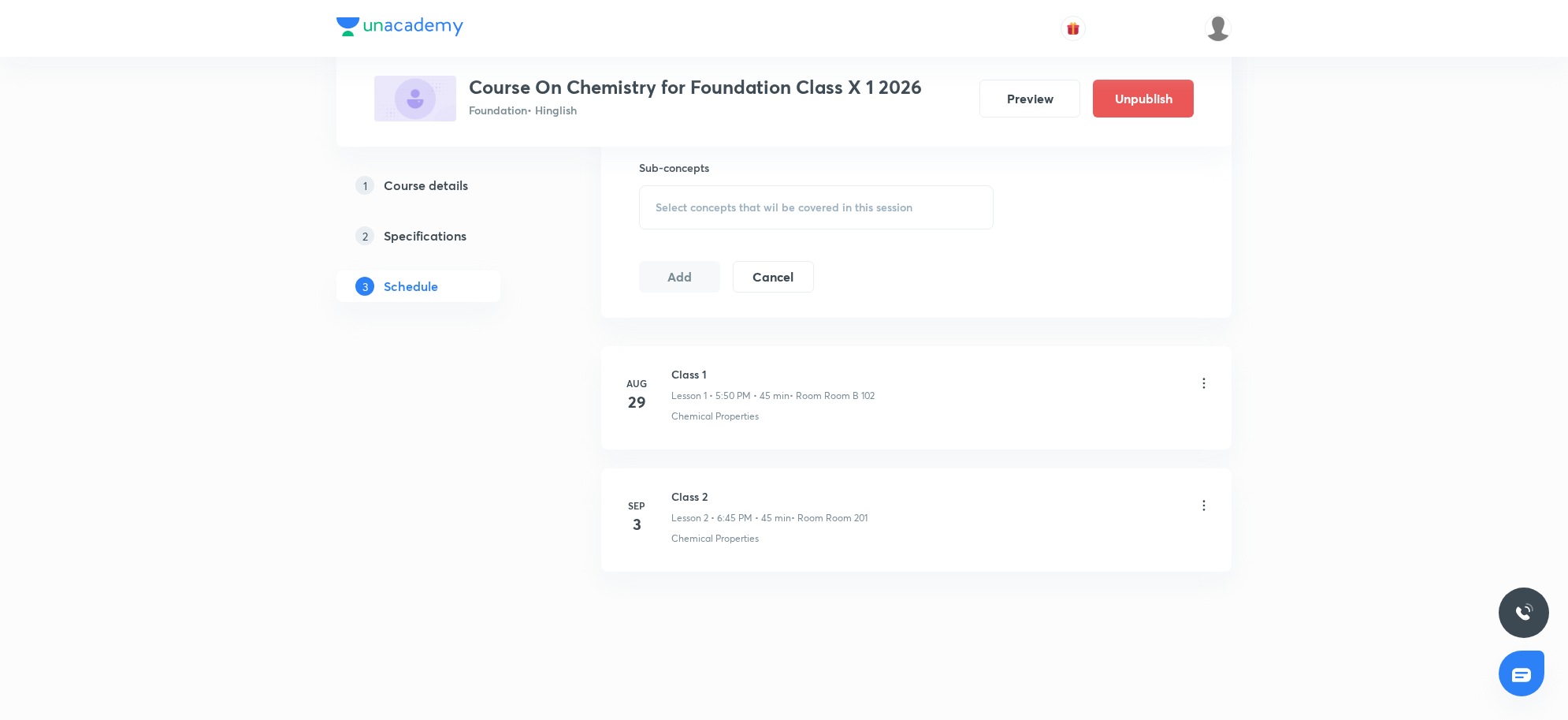
click at [1207, 502] on icon at bounding box center [1204, 505] width 16 height 16
click at [1072, 578] on p "Delete" at bounding box center [1063, 575] width 33 height 16
click at [1017, 682] on button "Delete" at bounding box center [1010, 687] width 139 height 38
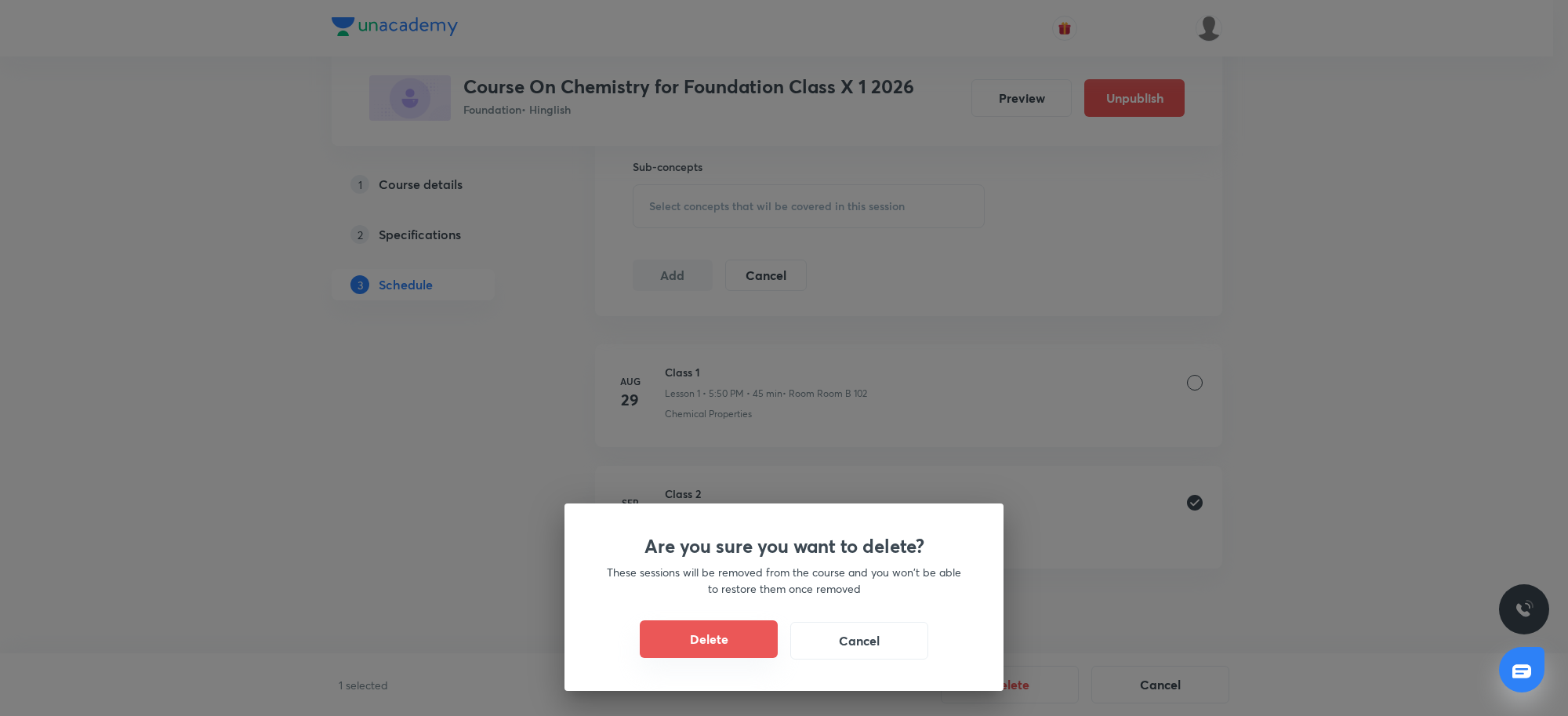
click at [731, 639] on button "Delete" at bounding box center [708, 639] width 138 height 37
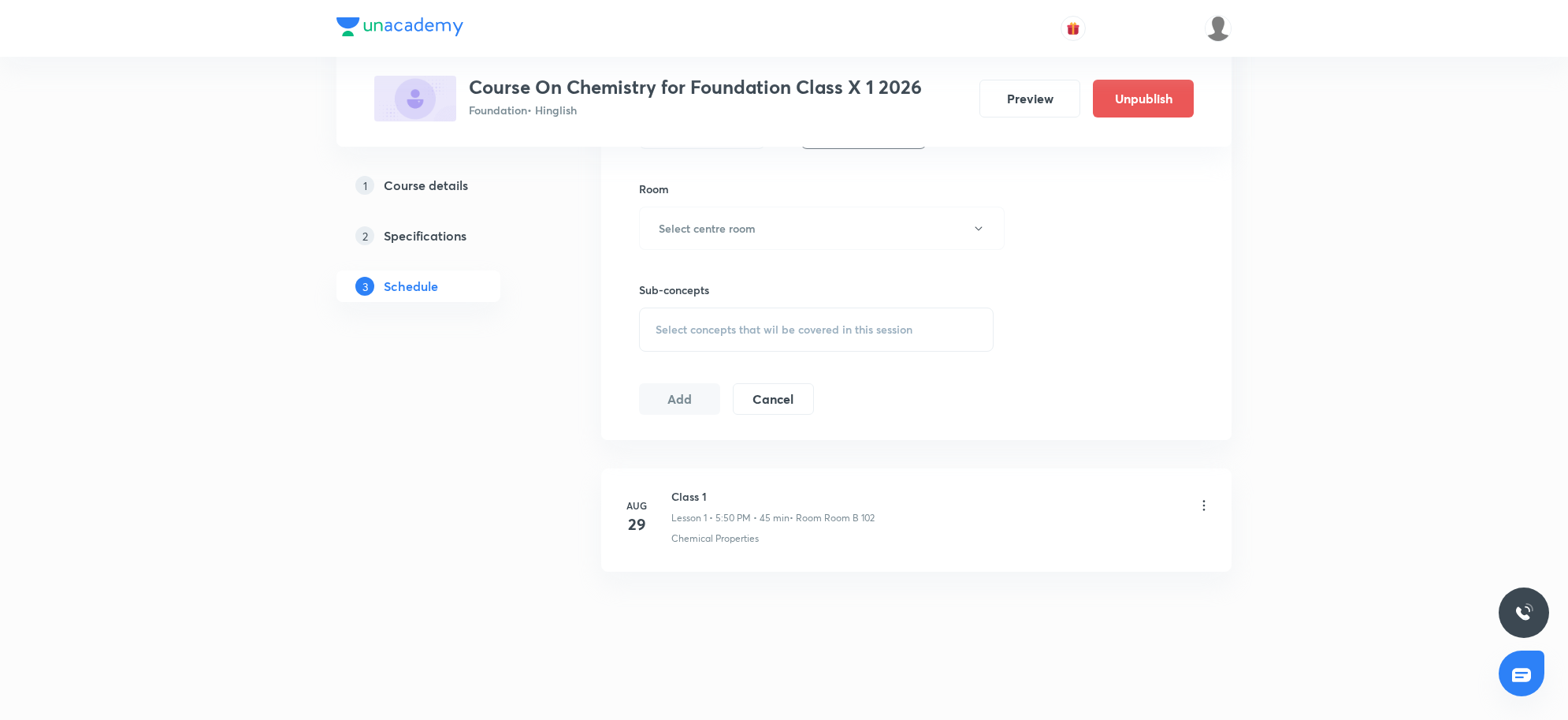
scroll to position [667, 0]
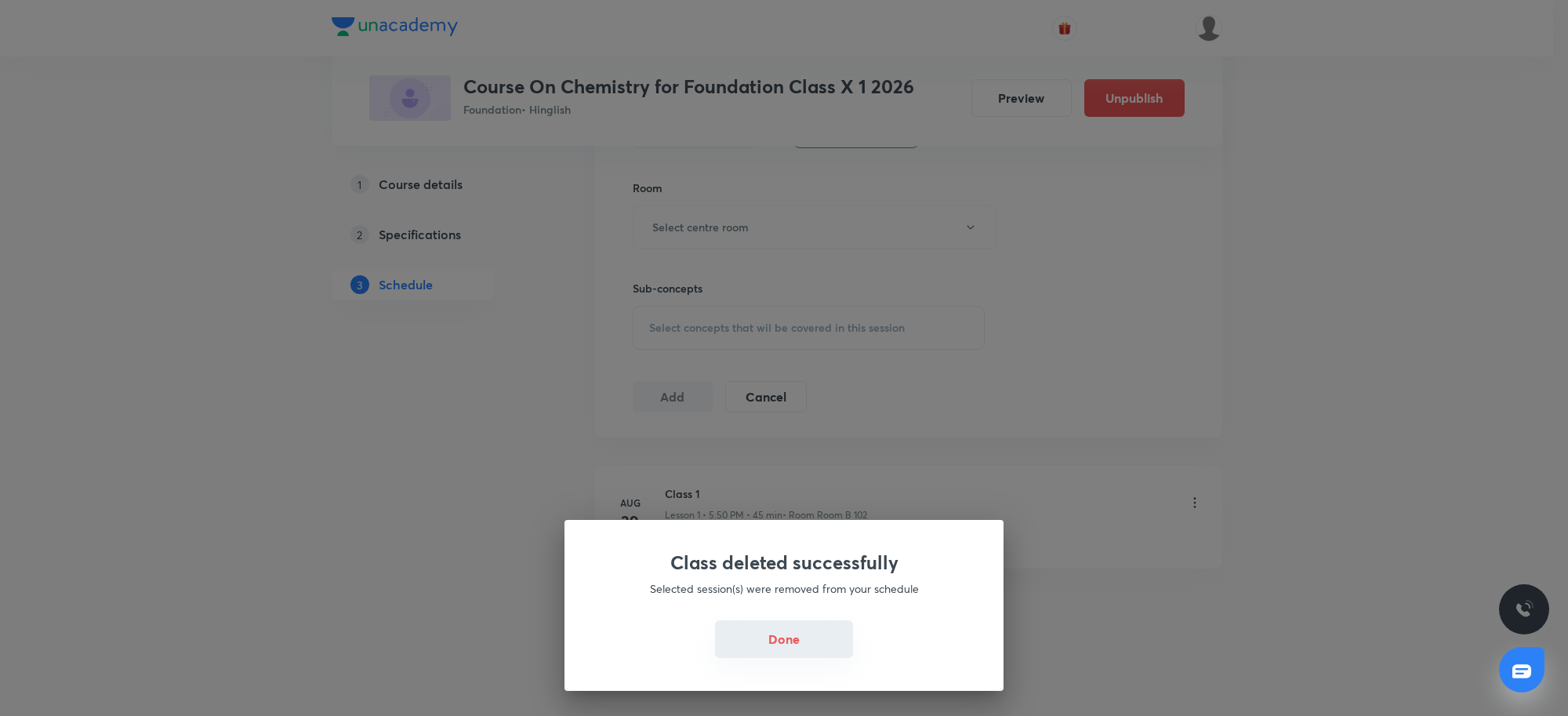
click at [814, 628] on button "Done" at bounding box center [784, 639] width 138 height 37
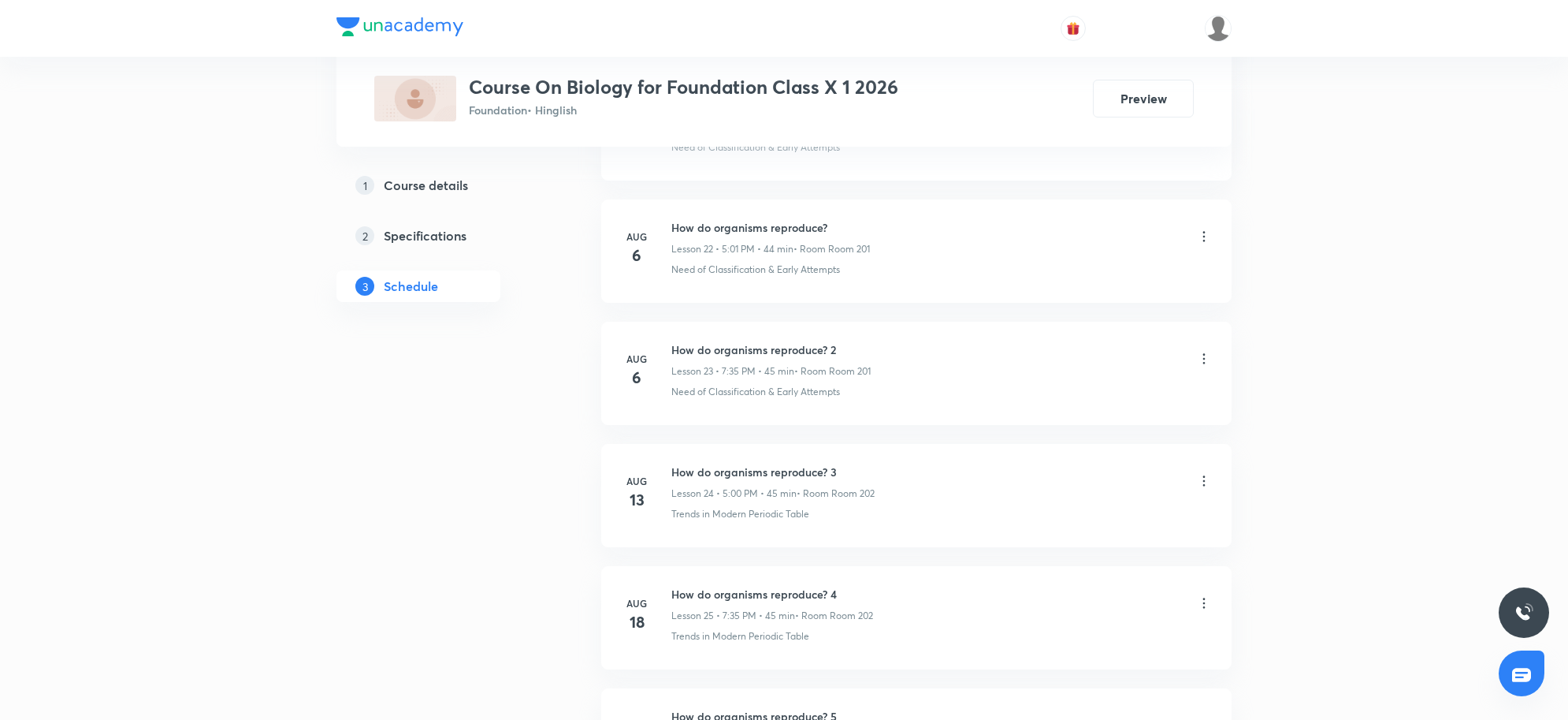
scroll to position [3975, 0]
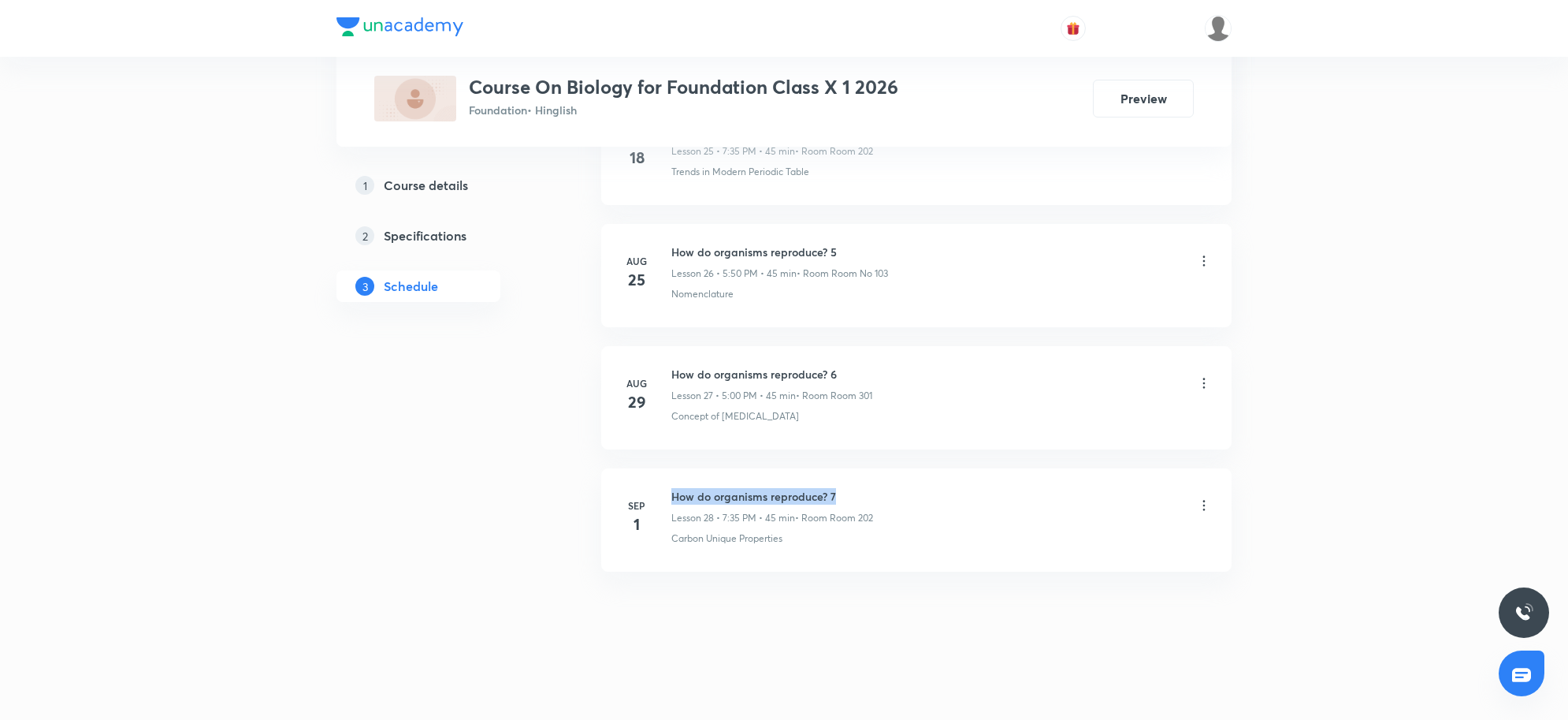
drag, startPoint x: 671, startPoint y: 493, endPoint x: 848, endPoint y: 491, distance: 177.0
click at [848, 491] on h6 "How do organisms reproduce? 7" at bounding box center [771, 496] width 201 height 16
copy h6 "How do organisms reproduce? 7"
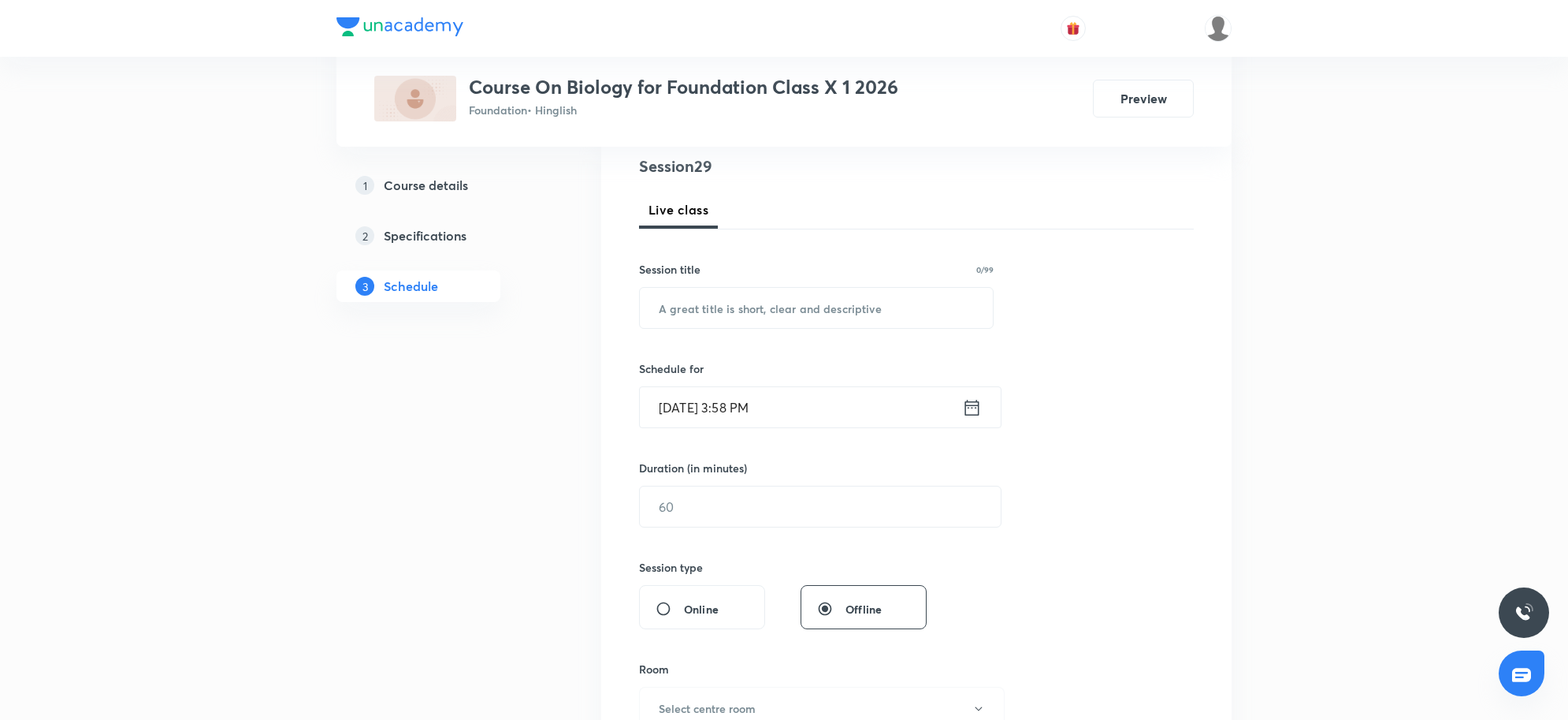
scroll to position [108, 0]
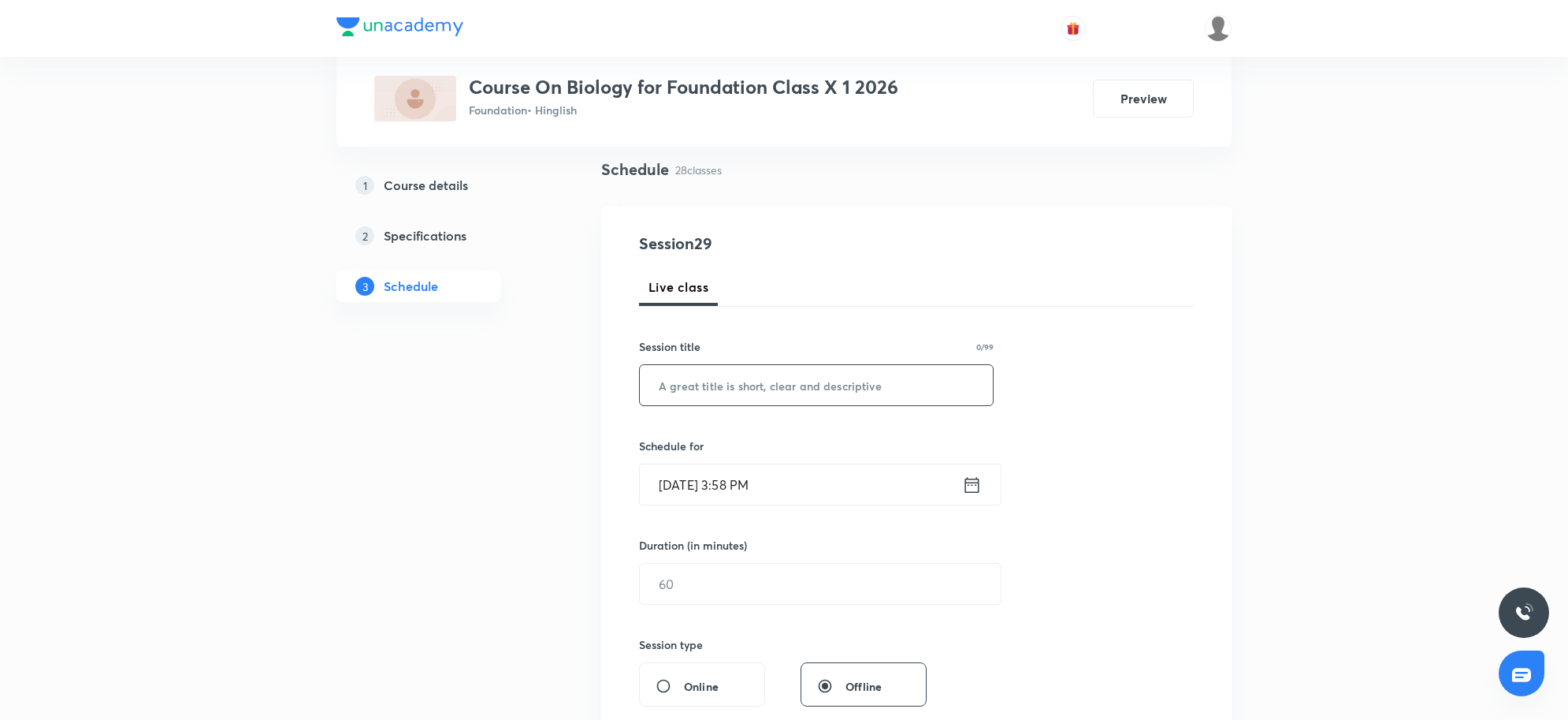
click at [701, 391] on input "text" at bounding box center [816, 385] width 353 height 40
paste input "How do organisms reproduce? 7"
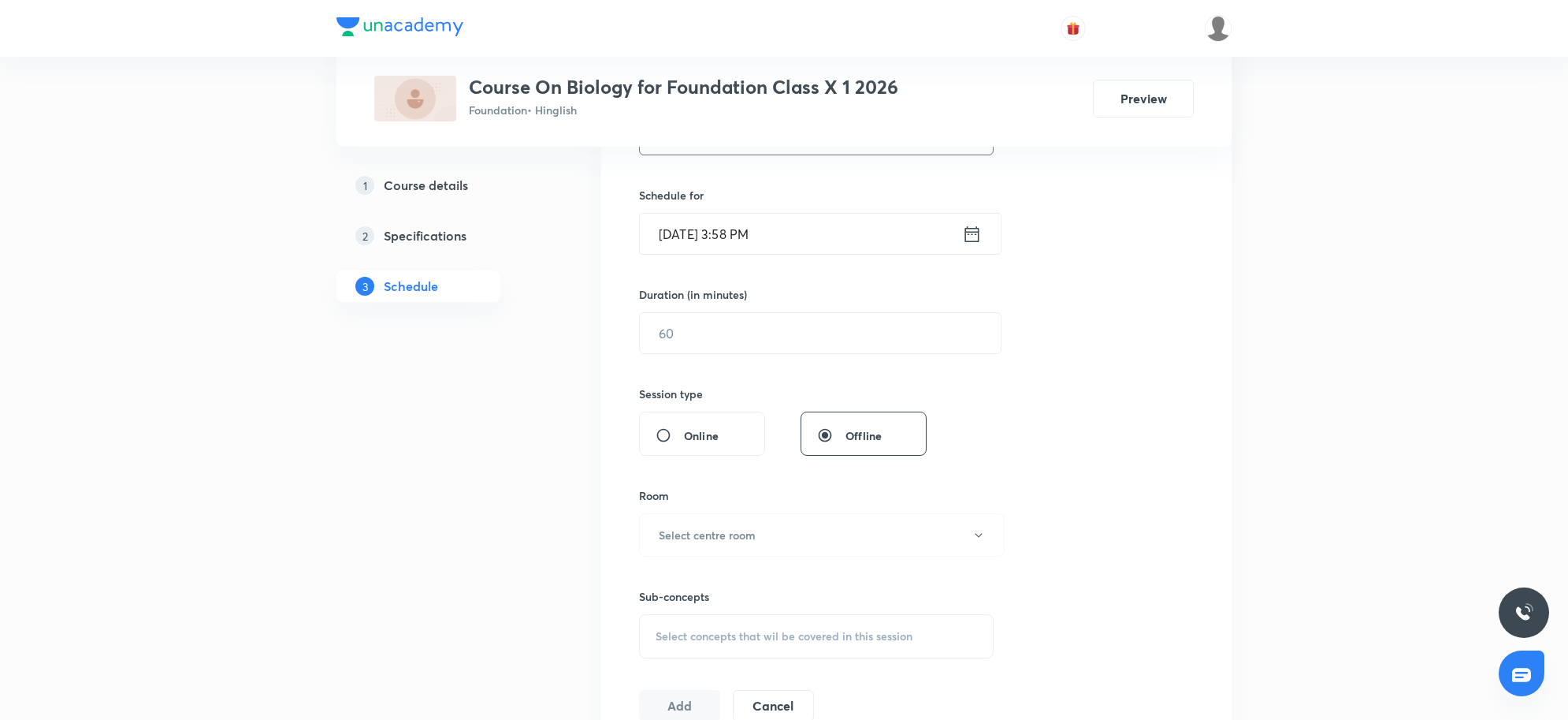
scroll to position [405, 0]
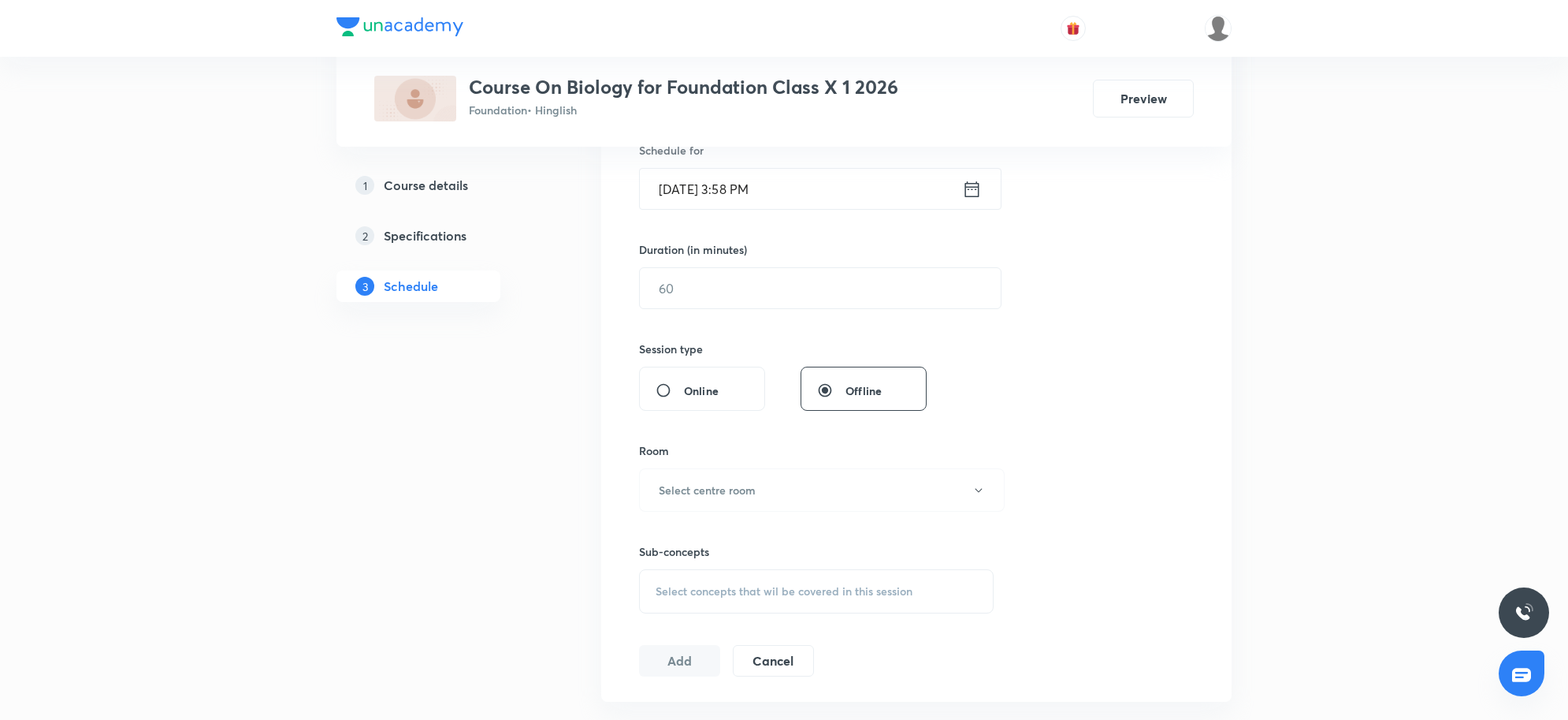
type input "How do organisms reproduce? 8"
click at [786, 180] on input "Sep 3, 2025, 3:58 PM" at bounding box center [801, 188] width 322 height 40
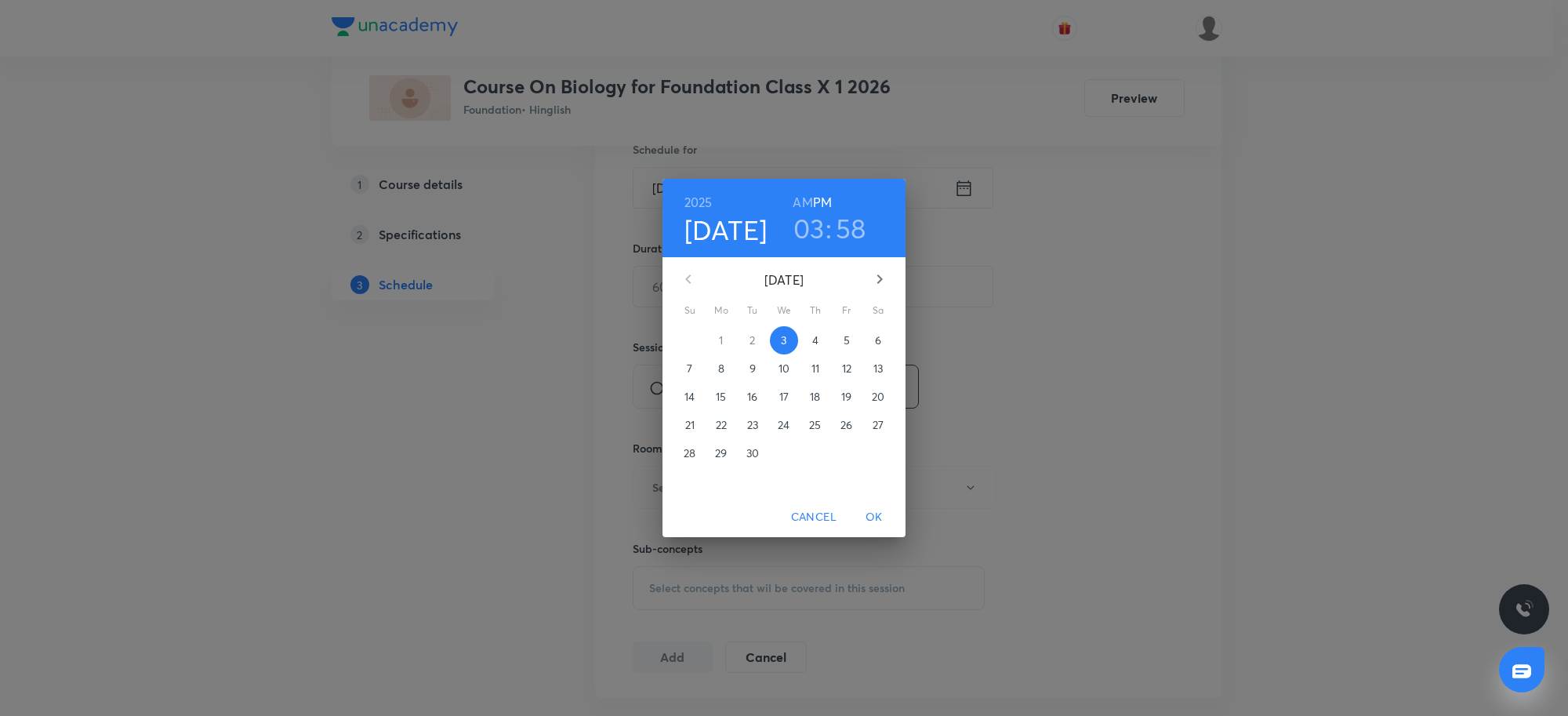
click at [802, 216] on h3 "03" at bounding box center [809, 228] width 31 height 33
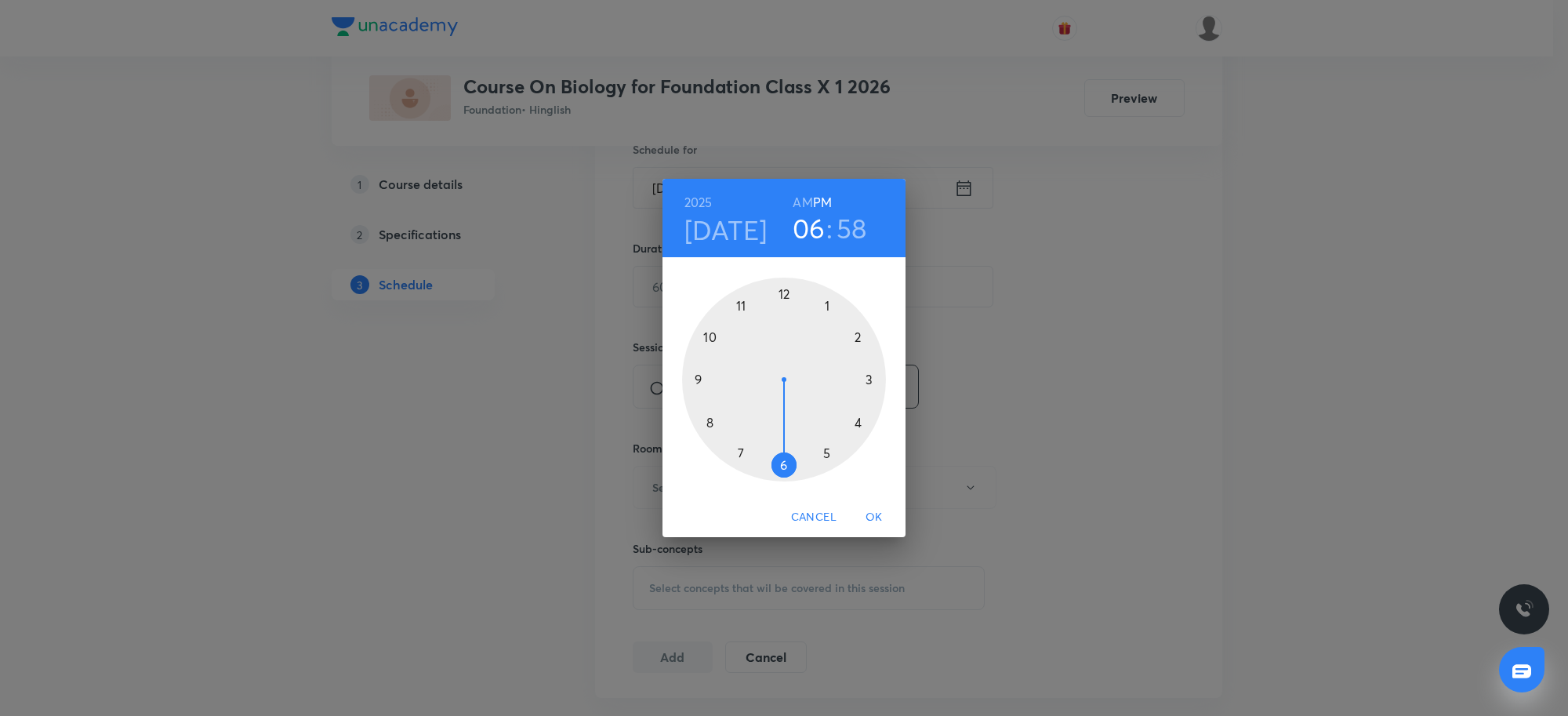
click at [786, 464] on div at bounding box center [784, 379] width 204 height 204
click at [699, 378] on div at bounding box center [784, 379] width 204 height 204
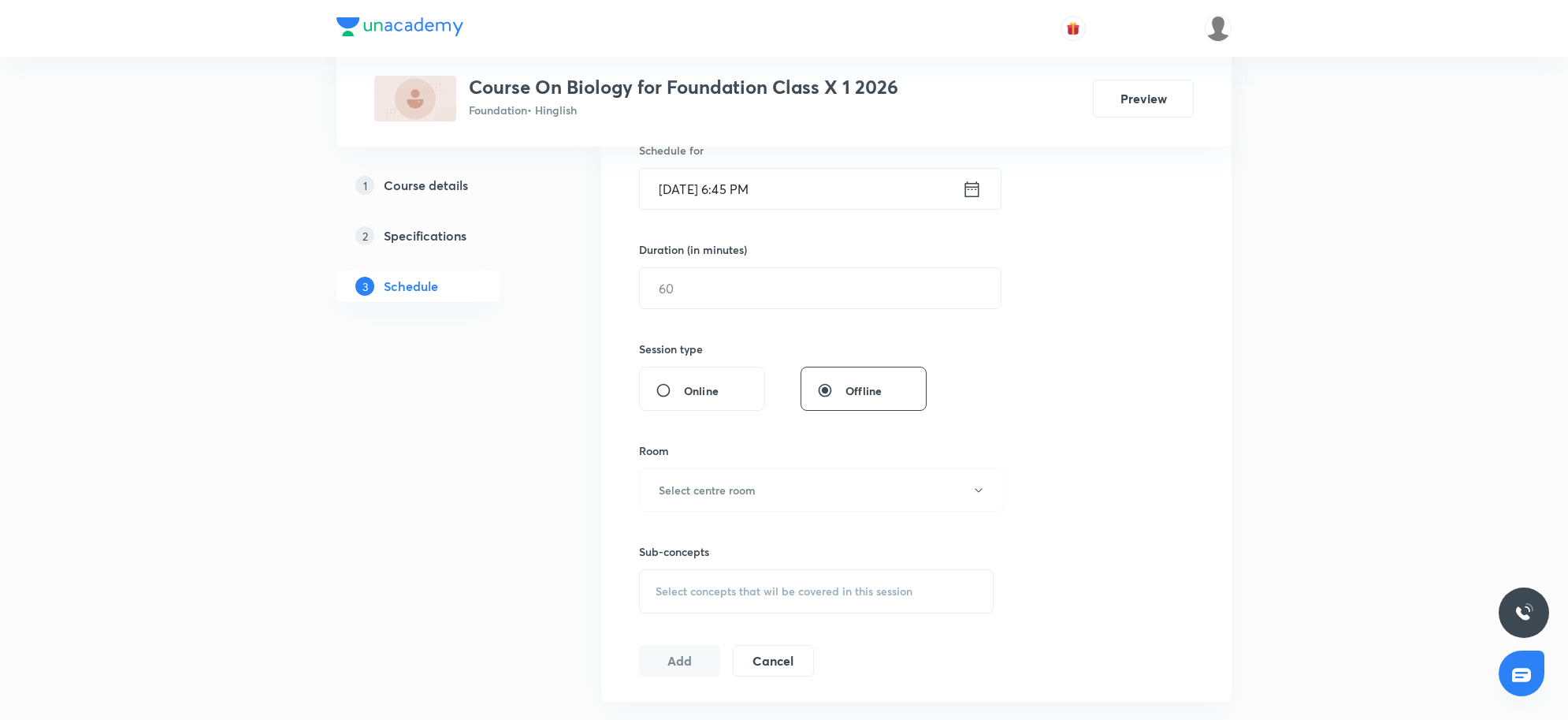
click at [774, 313] on div "Session 29 Live class Session title 29/99 How do organisms reproduce? 8 ​ Sched…" at bounding box center [916, 306] width 555 height 741
click at [766, 279] on input "text" at bounding box center [820, 287] width 361 height 40
type input "8"
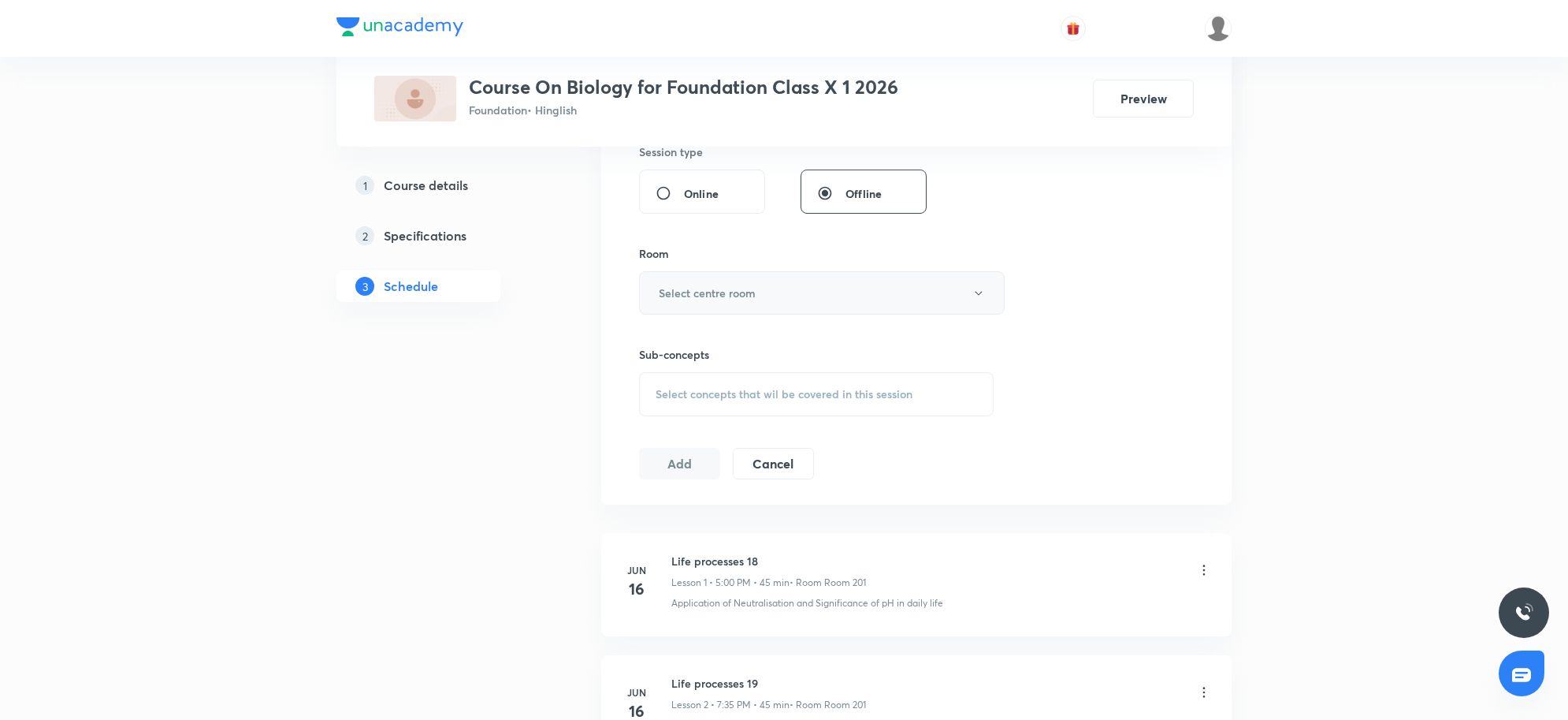
type input "45"
click at [773, 313] on button "Select centre room" at bounding box center [822, 293] width 365 height 43
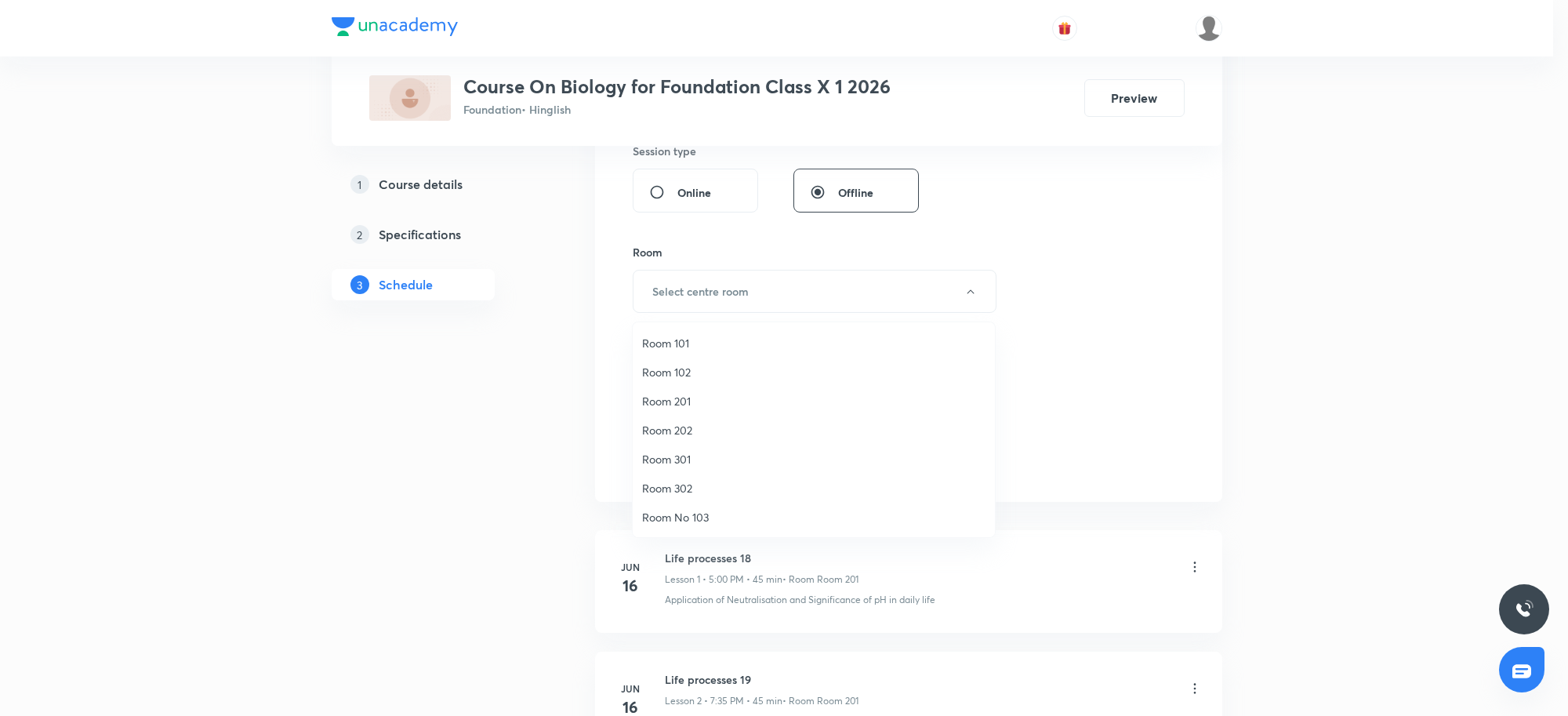
click at [699, 411] on li "Room 201" at bounding box center [813, 401] width 363 height 29
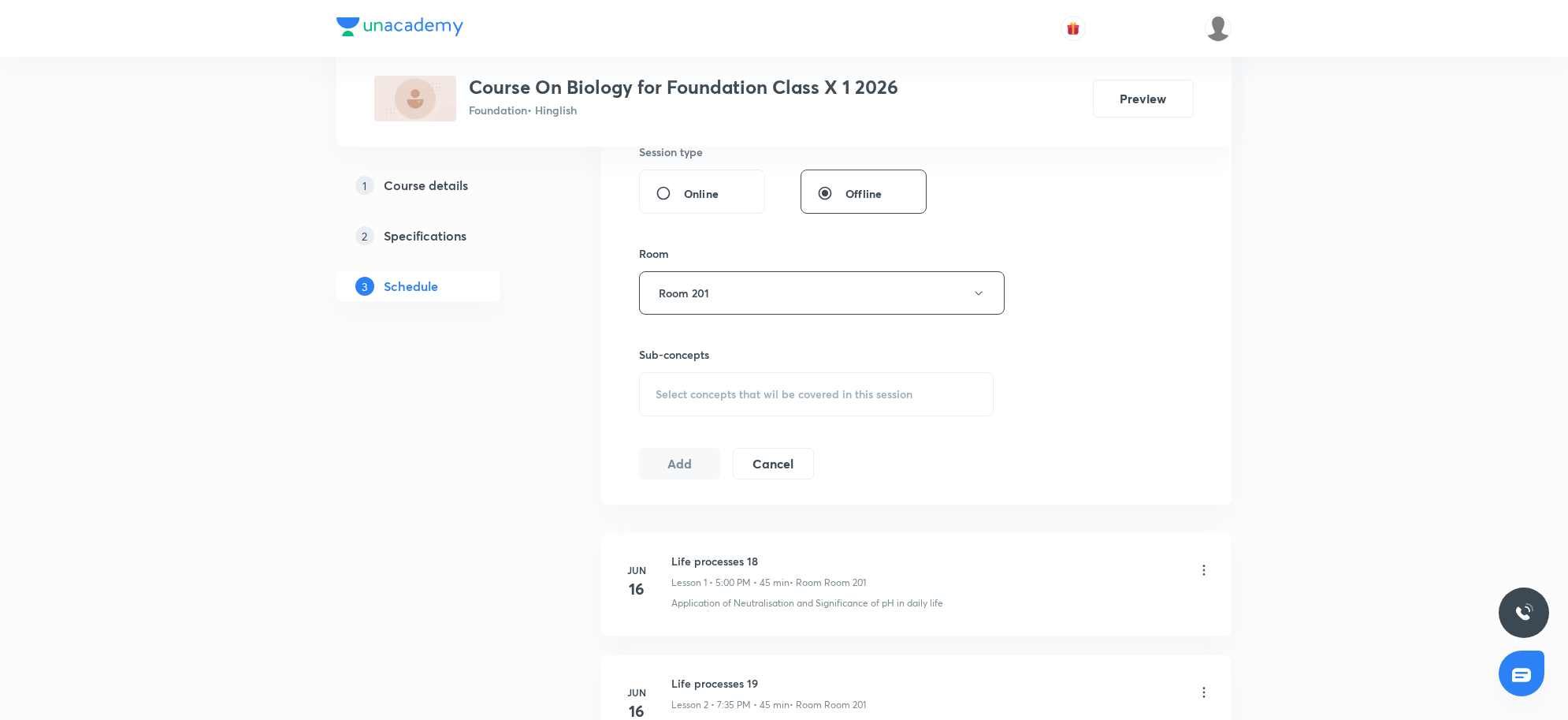
click at [959, 359] on h6 "Sub-concepts" at bounding box center [816, 354] width 354 height 16
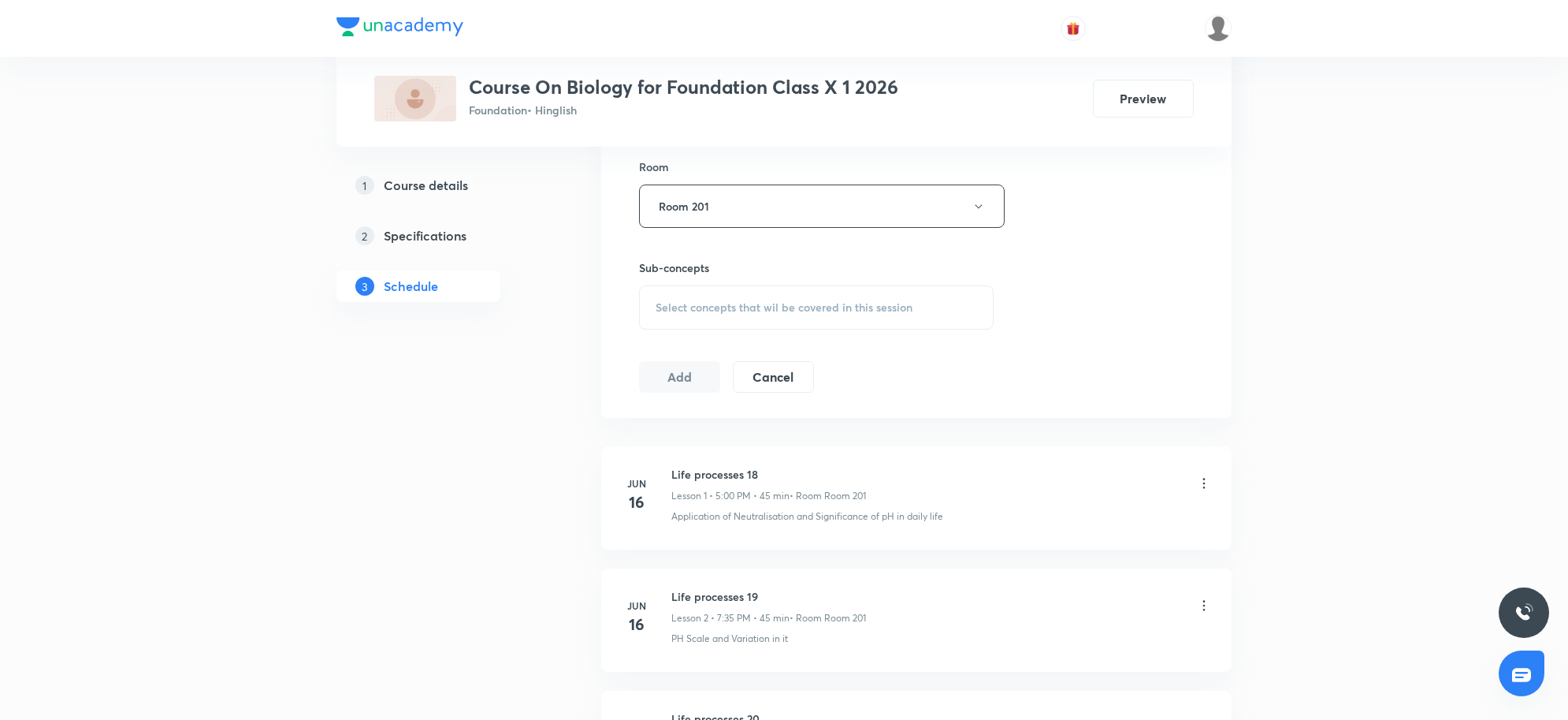
scroll to position [799, 0]
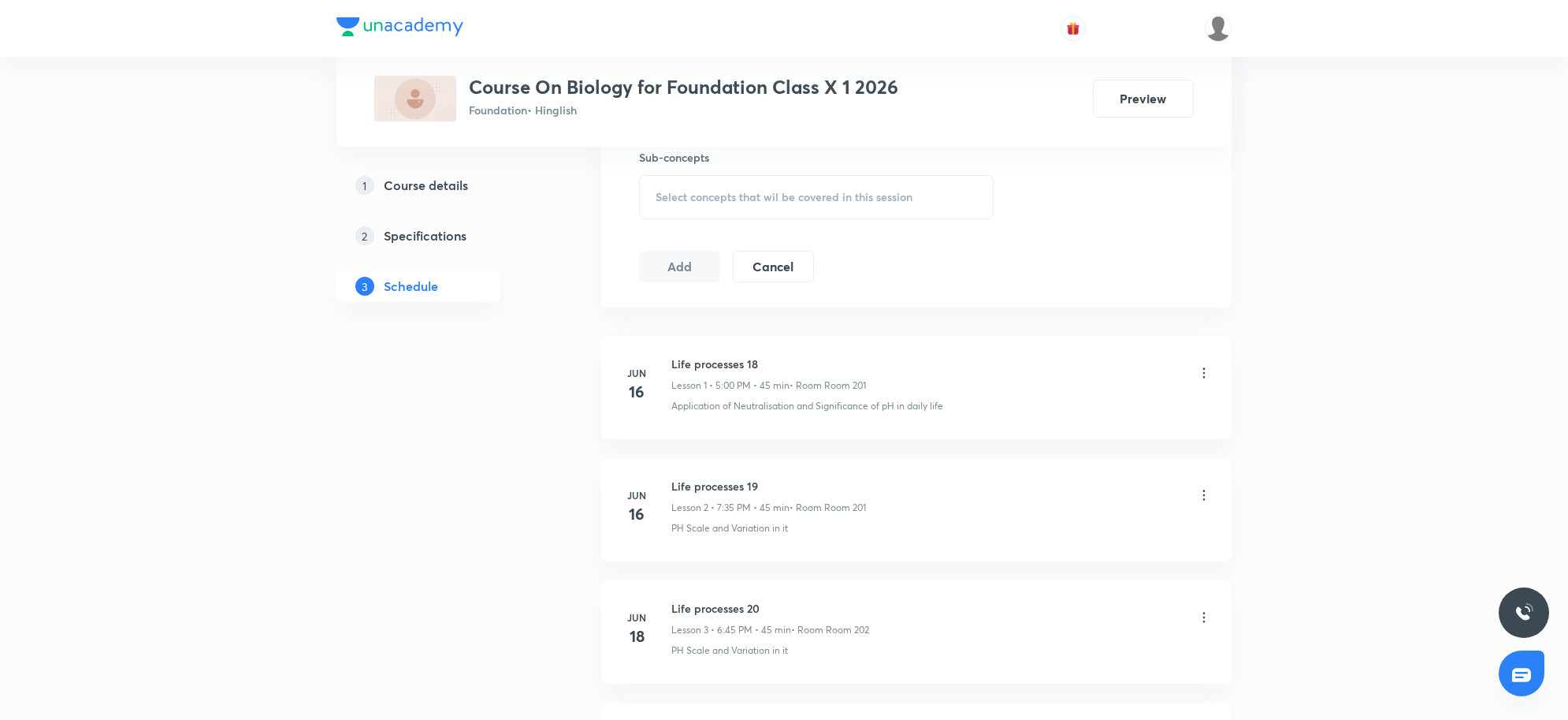
click at [816, 219] on div "Select concepts that wil be covered in this session" at bounding box center [816, 196] width 354 height 44
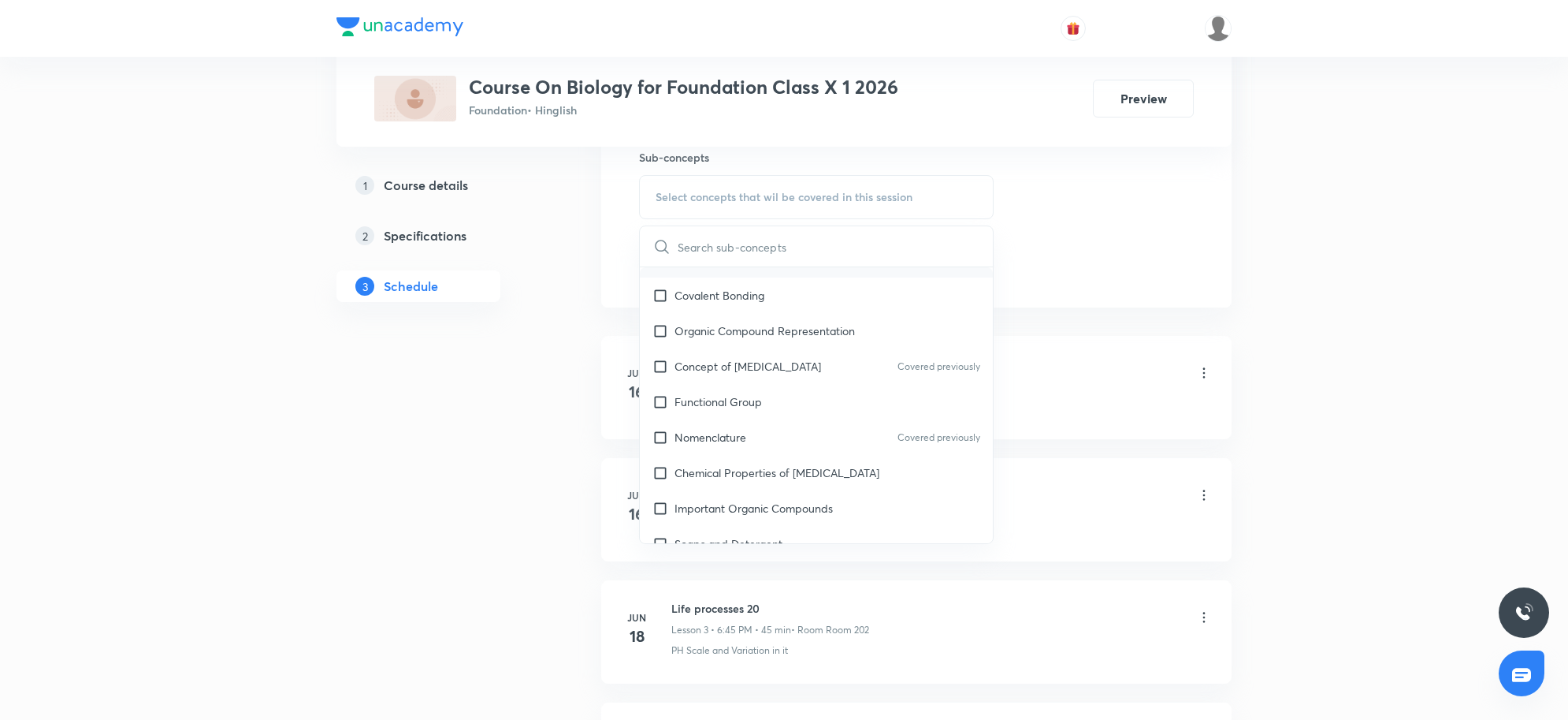
scroll to position [493, 0]
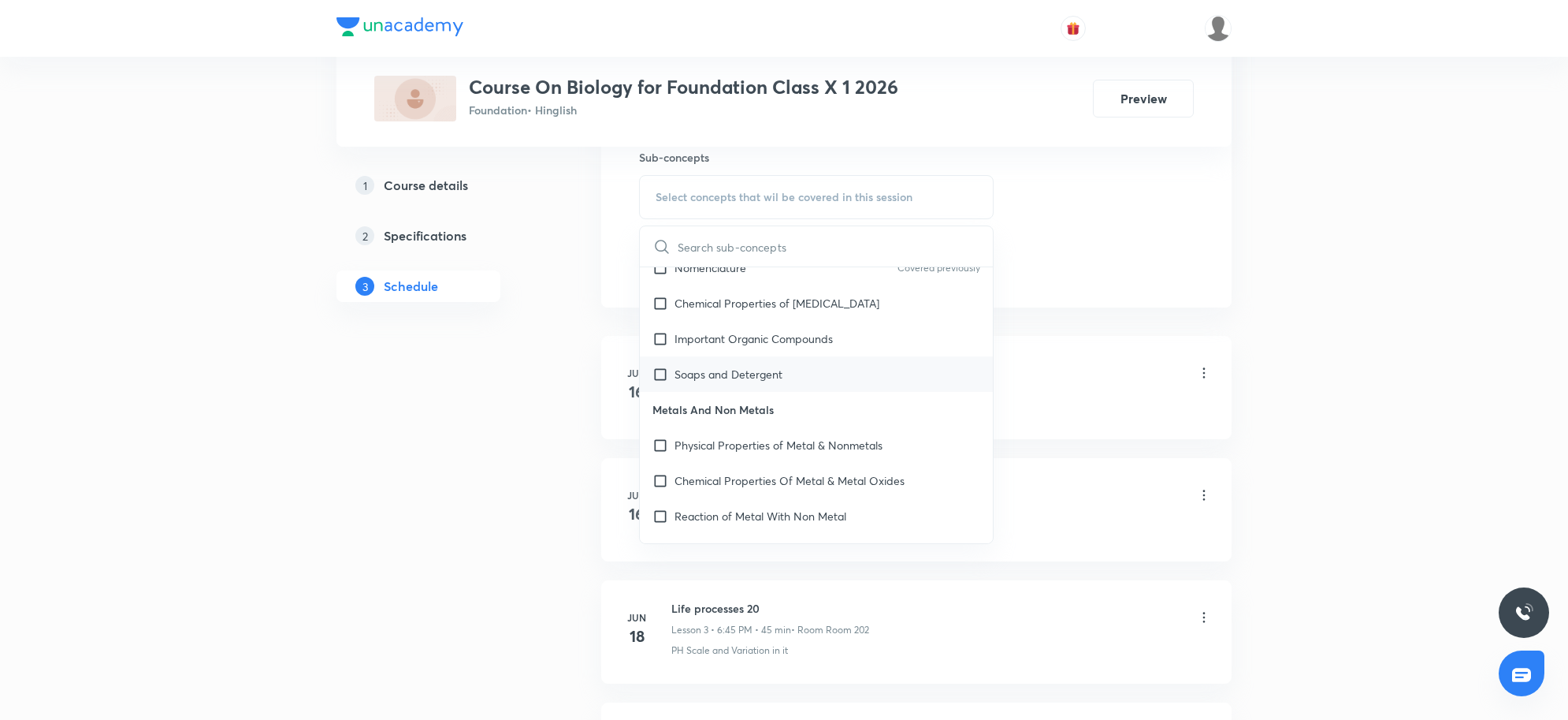
click at [771, 377] on p "Soaps and Detergent" at bounding box center [728, 373] width 108 height 16
checkbox input "true"
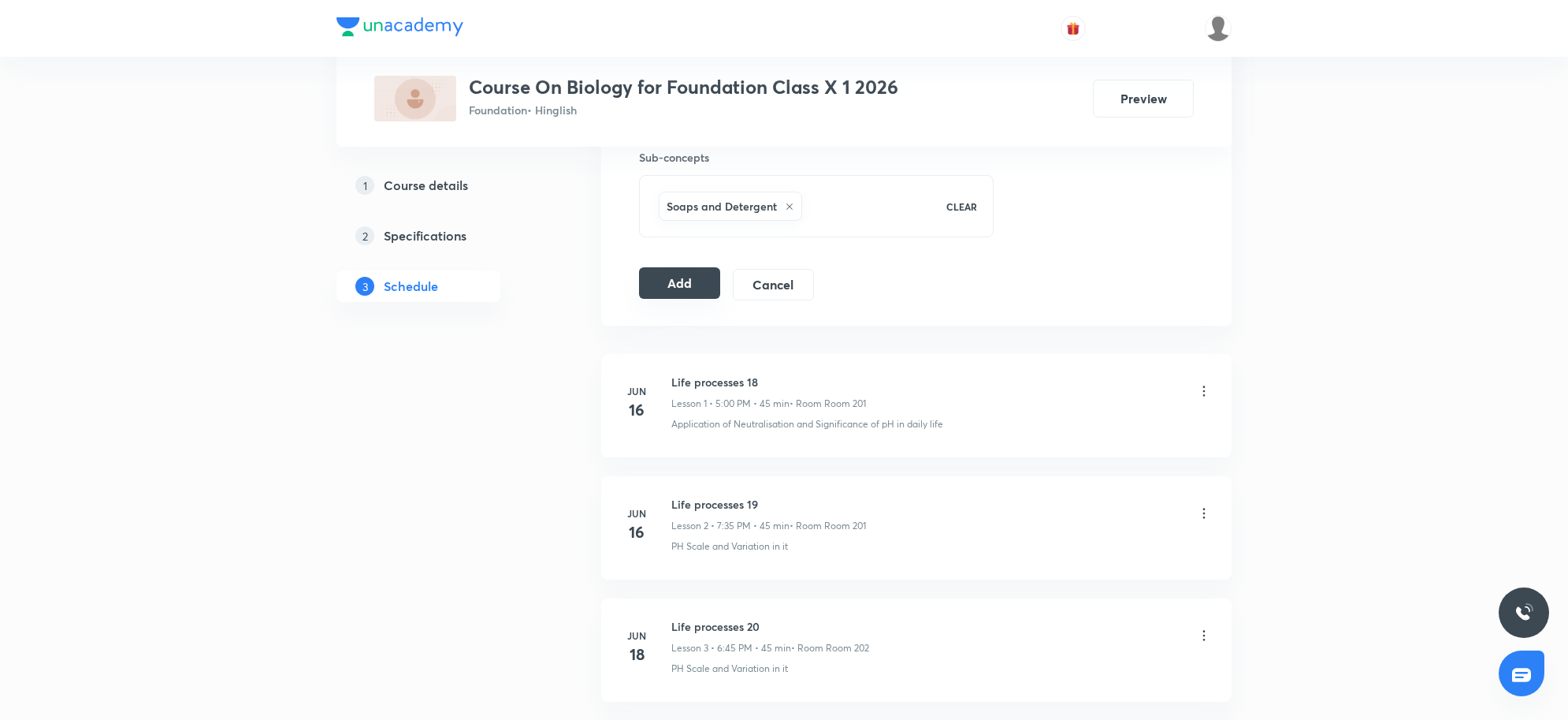
click at [707, 297] on button "Add" at bounding box center [679, 282] width 81 height 31
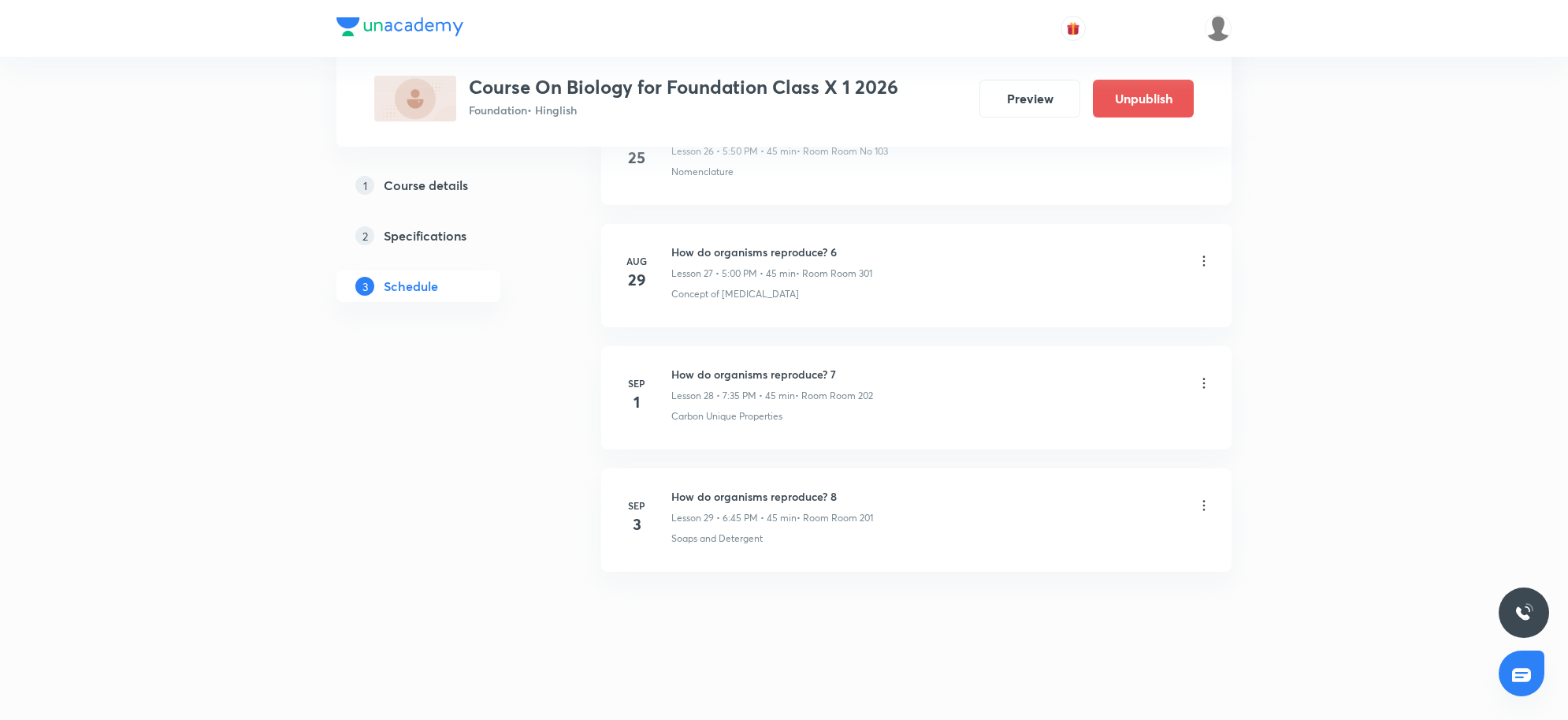
scroll to position [3372, 0]
click at [1076, 526] on div "How do organisms reproduce? 8 Lesson 29 • 6:45 PM • 45 min • Room Room 201 Soap…" at bounding box center [942, 517] width 541 height 57
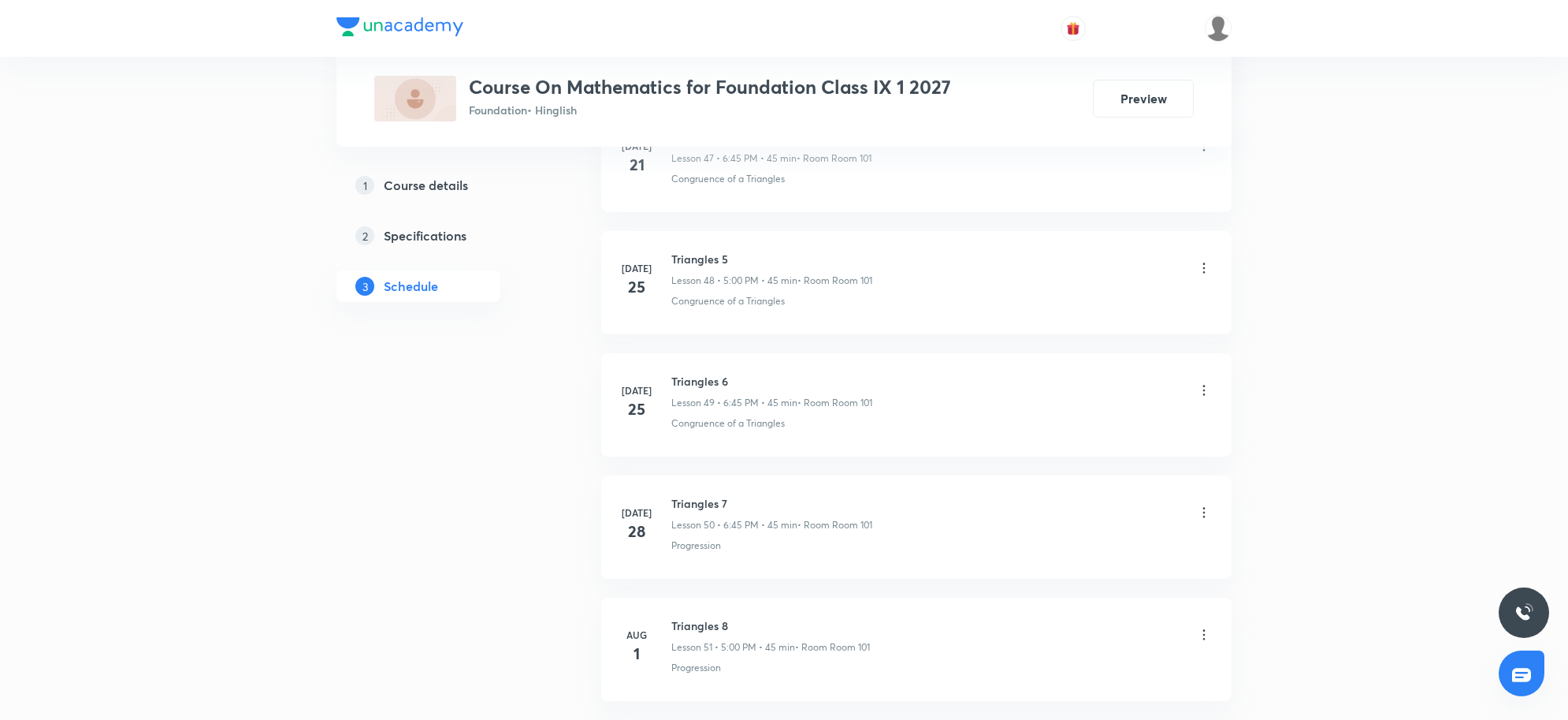
scroll to position [7773, 0]
drag, startPoint x: 676, startPoint y: 491, endPoint x: 823, endPoint y: 494, distance: 147.0
click at [822, 494] on h6 "Quadrilateral 5" at bounding box center [771, 496] width 200 height 16
click at [942, 571] on li "Sep 1 Quadrilateral 5 Lesson 59 • 6:45 PM • 45 min • Room Room 101 Trigonometry" at bounding box center [916, 519] width 630 height 103
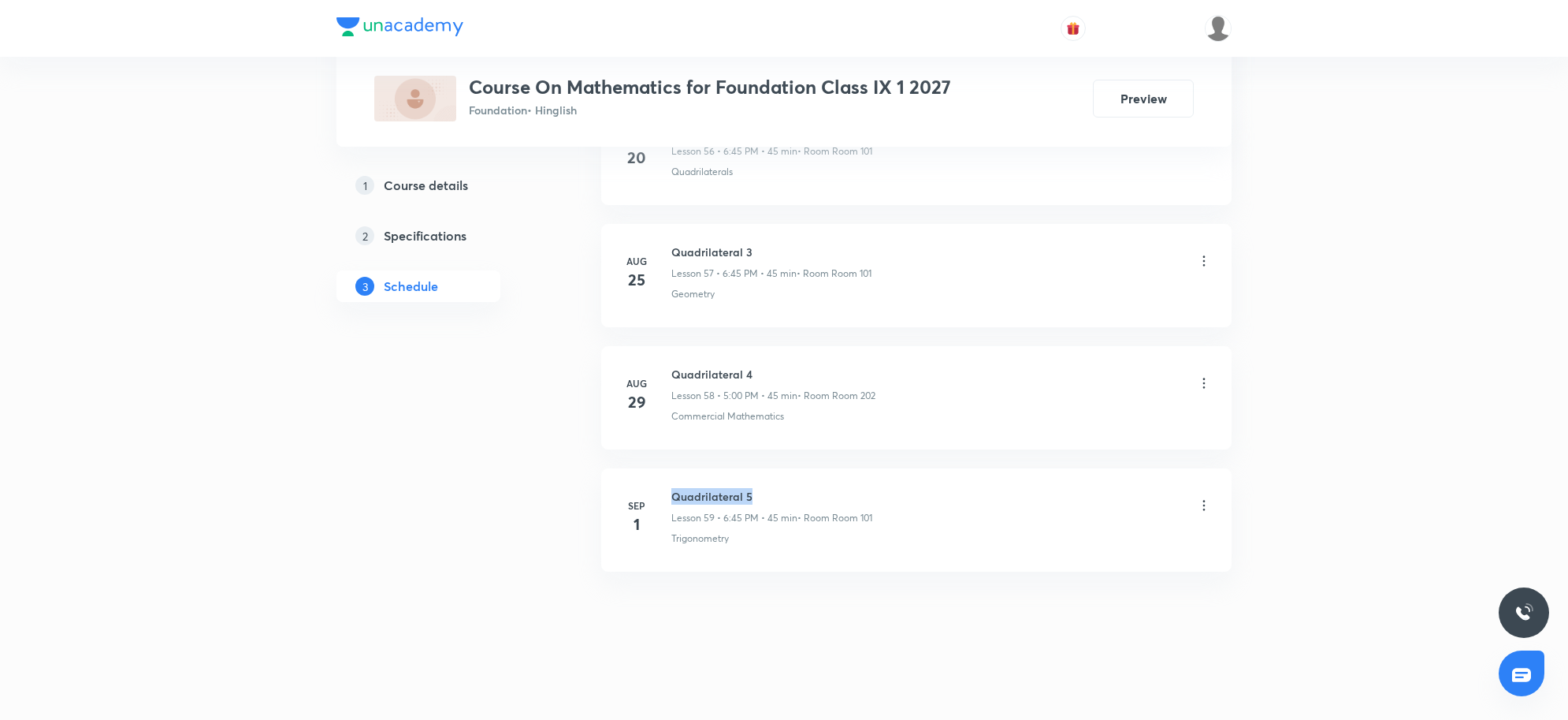
drag, startPoint x: 790, startPoint y: 473, endPoint x: 849, endPoint y: 470, distance: 59.1
click at [849, 470] on li "Sep 1 Quadrilateral 5 Lesson 59 • 6:45 PM • 45 min • Room Room 101 Trigonometry" at bounding box center [916, 519] width 630 height 103
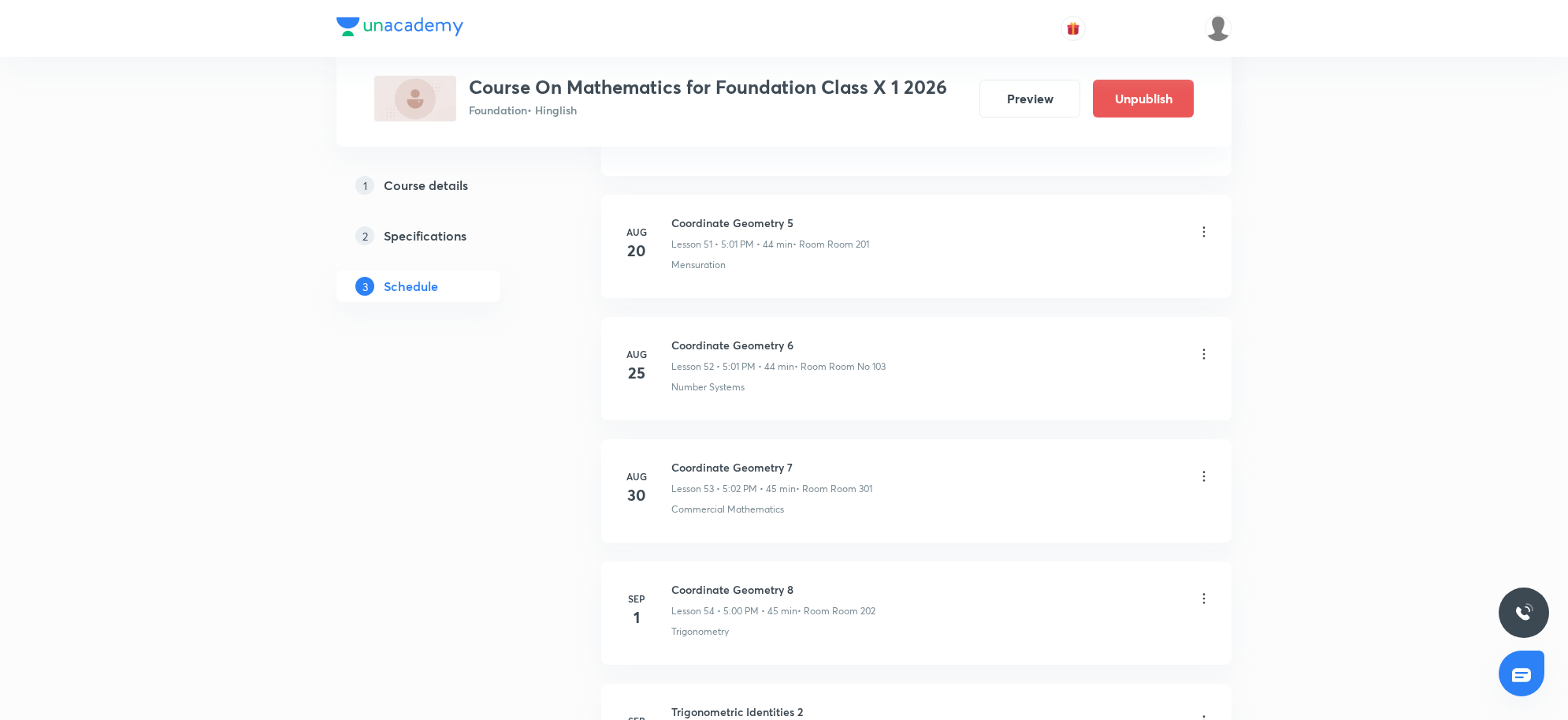
scroll to position [7283, 0]
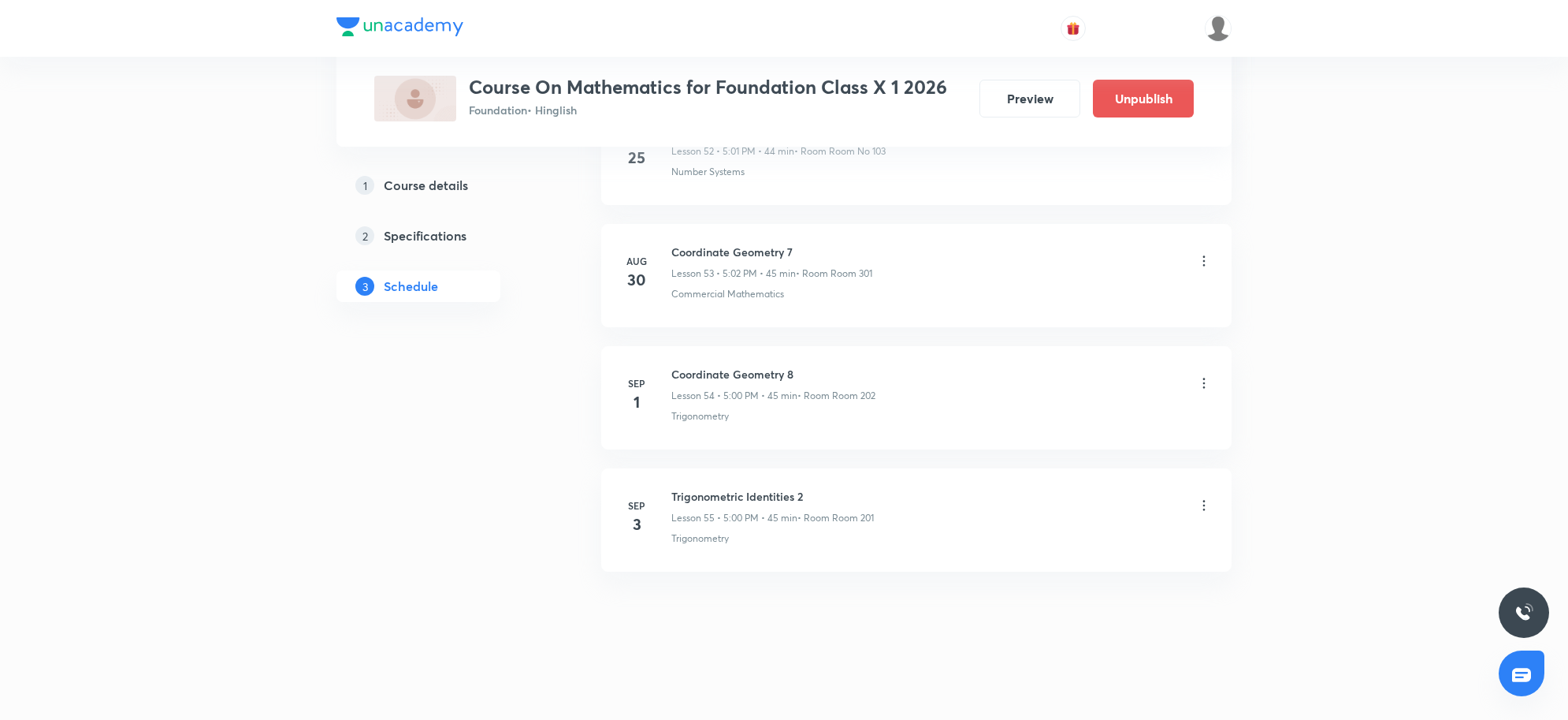
drag, startPoint x: 661, startPoint y: 495, endPoint x: 880, endPoint y: 485, distance: 219.2
click at [880, 485] on li "[DATE] Trigonometric Identities 2 Lesson 55 • 5:00 PM • 45 min • Room Room 201 …" at bounding box center [916, 519] width 630 height 103
